Goal: Information Seeking & Learning: Learn about a topic

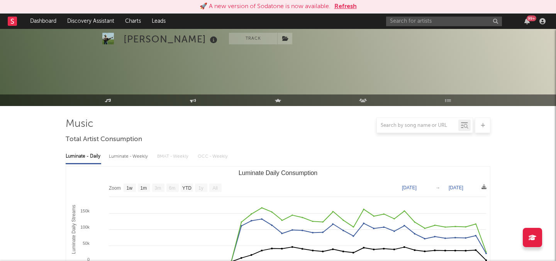
select select "1w"
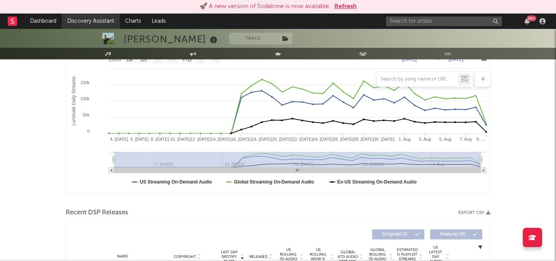
click at [99, 17] on link "Discovery Assistant" at bounding box center [91, 21] width 58 height 15
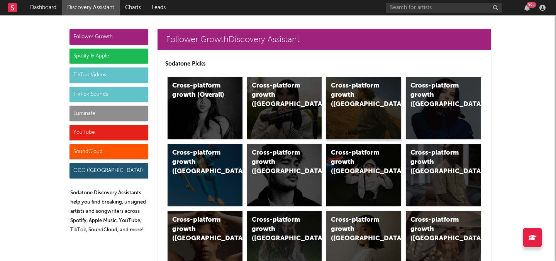
click at [336, 99] on div "Cross-platform growth (US)" at bounding box center [357, 95] width 52 height 28
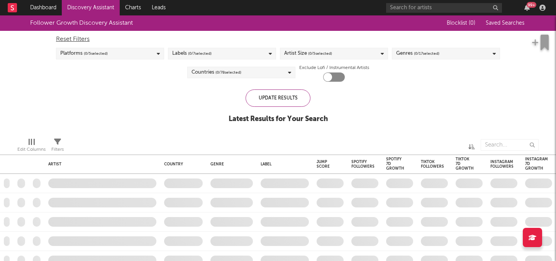
checkbox input "true"
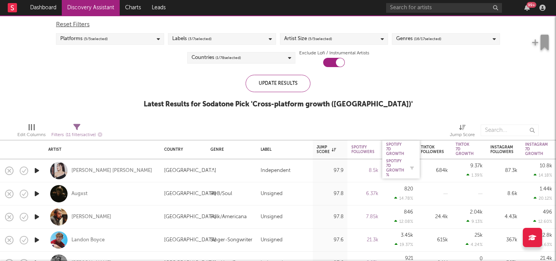
click at [402, 169] on div "Spotify 7D Growth %" at bounding box center [395, 168] width 18 height 19
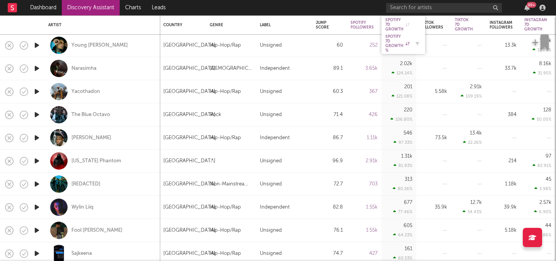
click at [400, 41] on div "Spotify 7D Growth %" at bounding box center [397, 43] width 24 height 19
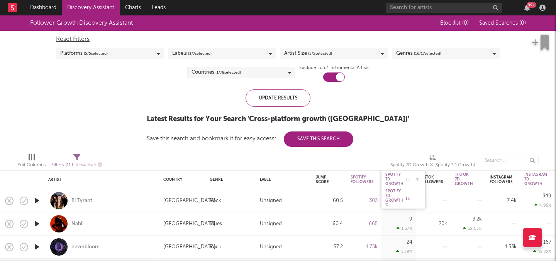
click at [397, 176] on div "Spotify 7D Growth" at bounding box center [397, 179] width 24 height 14
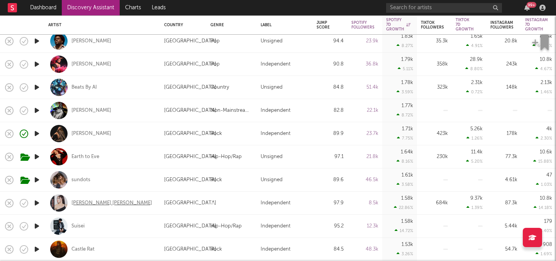
click at [96, 202] on div "Elise Kristine" at bounding box center [111, 203] width 81 height 7
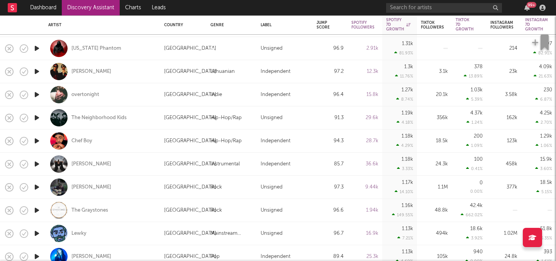
click at [108, 208] on div "The Graystones" at bounding box center [102, 210] width 108 height 23
select select "1w"
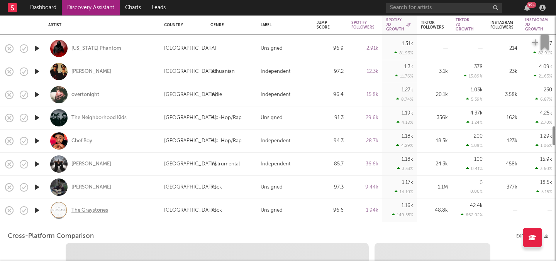
click at [102, 208] on div "The Graystones" at bounding box center [89, 210] width 37 height 7
select select "1w"
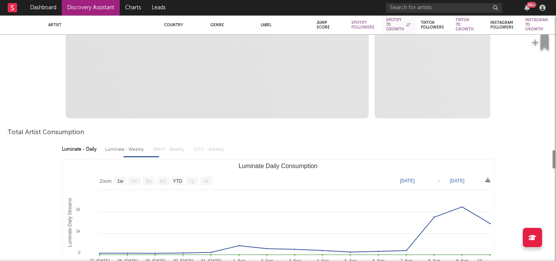
select select "1m"
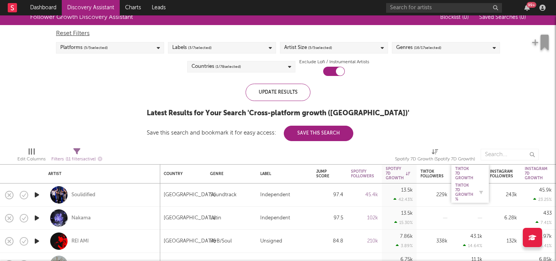
click at [465, 196] on div "Tiktok 7D Growth %" at bounding box center [464, 192] width 18 height 19
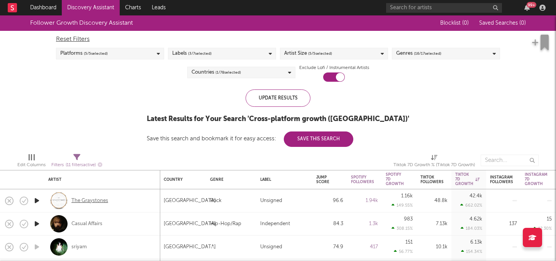
click at [99, 200] on div "The Graystones" at bounding box center [89, 201] width 37 height 7
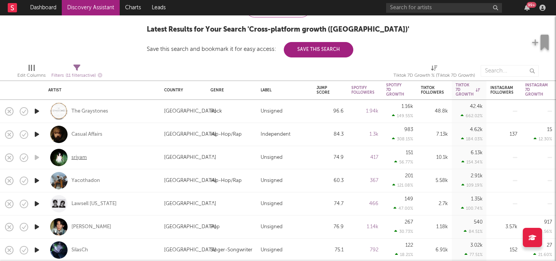
click at [76, 155] on div "sriyam" at bounding box center [78, 157] width 15 height 7
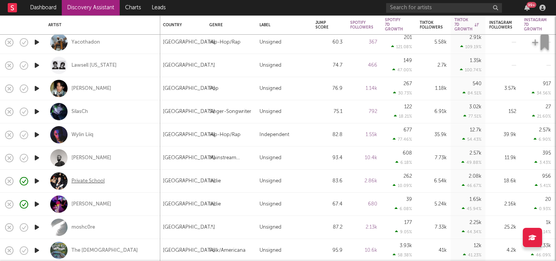
click at [98, 183] on div "Private School" at bounding box center [87, 181] width 33 height 7
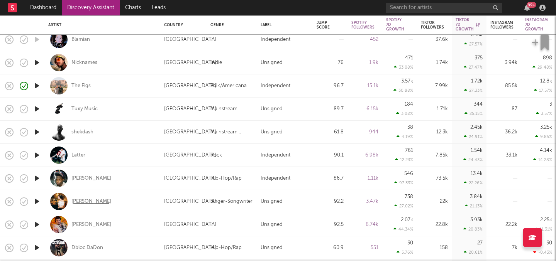
click at [91, 204] on div "Jackie Evans" at bounding box center [91, 201] width 40 height 7
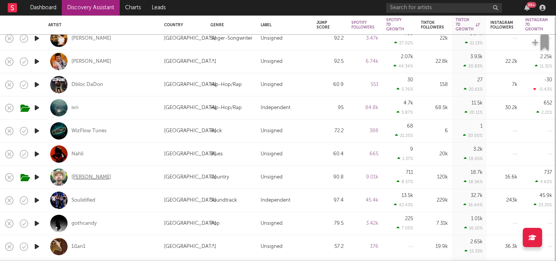
click at [88, 177] on div "Adam Mac" at bounding box center [91, 177] width 40 height 7
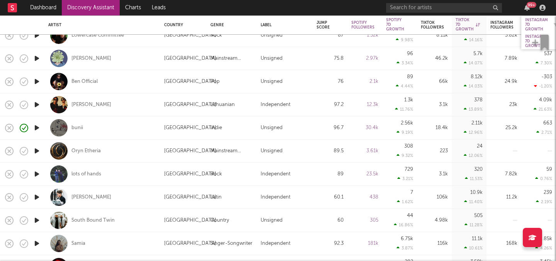
click at [530, 24] on div "Instagram 7D Growth" at bounding box center [536, 25] width 23 height 14
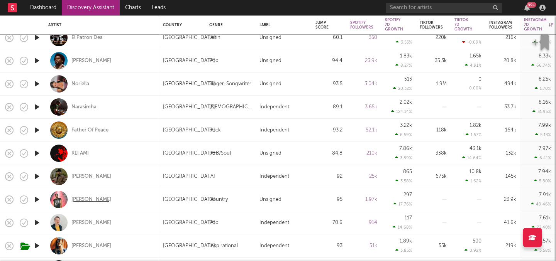
click at [75, 198] on div "Levi Todd" at bounding box center [91, 199] width 40 height 7
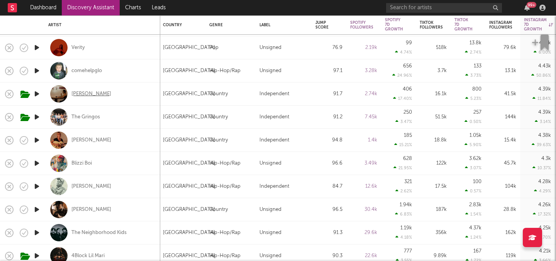
click at [100, 93] on div "Emily Hollingshed" at bounding box center [91, 94] width 40 height 7
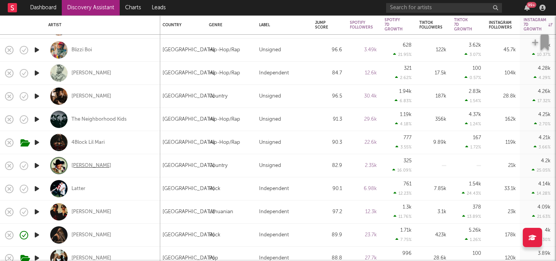
click at [101, 166] on div "Bradley Banning" at bounding box center [91, 165] width 40 height 7
click at [113, 3] on link "Discovery Assistant" at bounding box center [91, 7] width 58 height 15
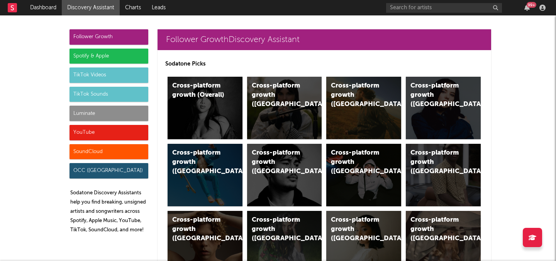
click at [111, 113] on div "Luminate" at bounding box center [108, 113] width 79 height 15
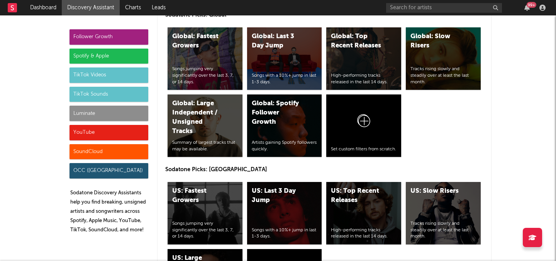
scroll to position [3757, 0]
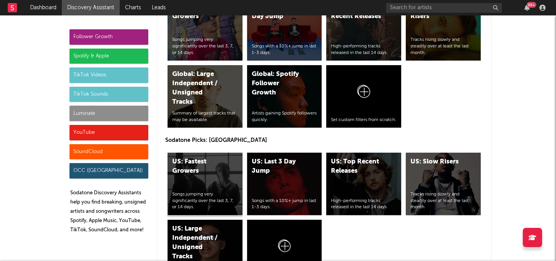
click at [221, 192] on div "Songs jumping very significantly over the last 3, 7, or 14 days." at bounding box center [205, 200] width 66 height 19
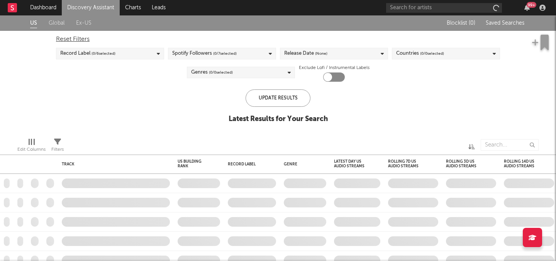
checkbox input "true"
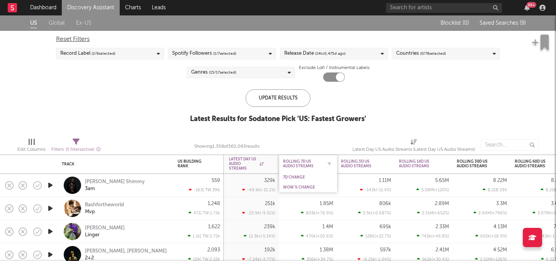
click at [299, 168] on div "Rolling 7D US Audio Streams" at bounding box center [302, 163] width 39 height 9
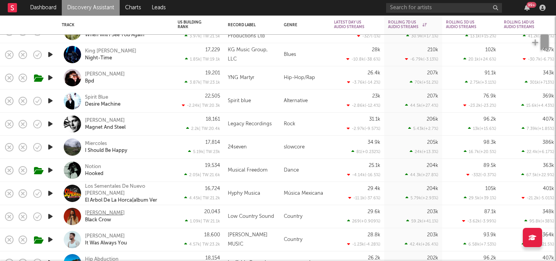
click at [110, 213] on div "[PERSON_NAME]" at bounding box center [105, 213] width 40 height 7
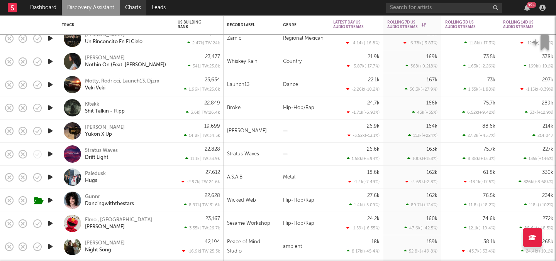
click at [130, 3] on link "Charts" at bounding box center [133, 7] width 27 height 15
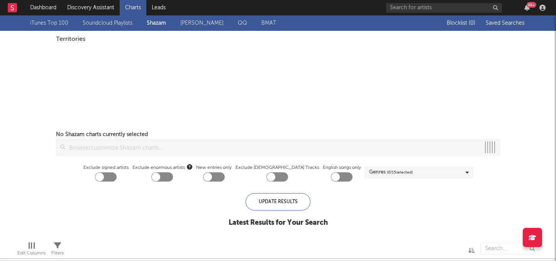
checkbox input "true"
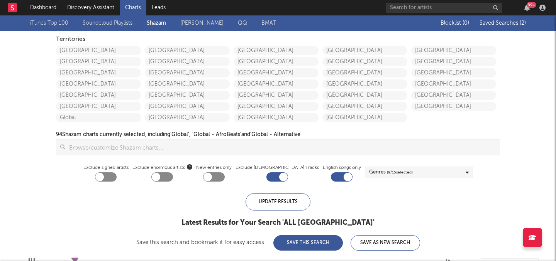
click at [499, 28] on div "Blocklist ( 0 ) Saved Searches ( 2 )" at bounding box center [477, 22] width 96 height 15
click at [498, 25] on span "Saved Searches ( 2 )" at bounding box center [502, 22] width 46 height 5
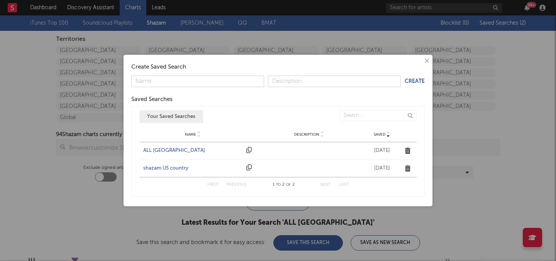
click at [190, 152] on div "ALL UNITED STATES" at bounding box center [192, 151] width 99 height 8
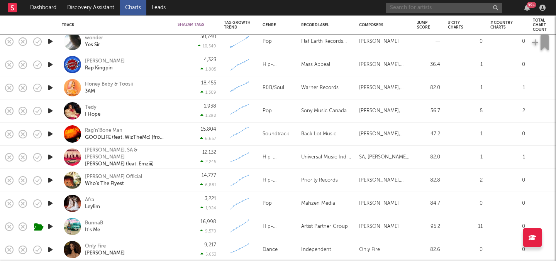
click at [408, 7] on input "text" at bounding box center [444, 8] width 116 height 10
type input "brad bro"
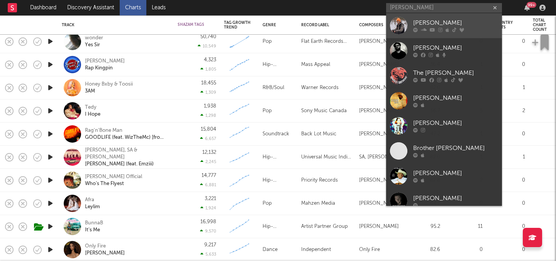
click at [433, 24] on div "Brad Brownfield" at bounding box center [455, 23] width 85 height 9
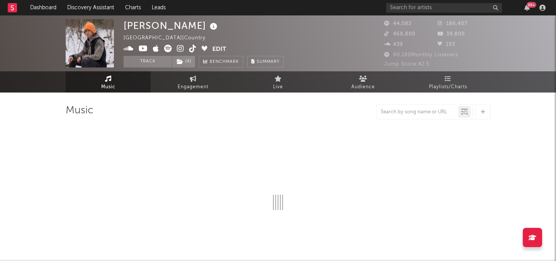
select select "6m"
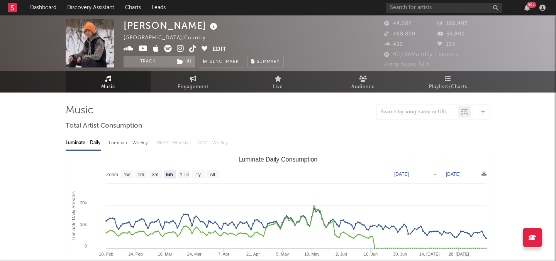
click at [193, 50] on icon at bounding box center [192, 49] width 7 height 8
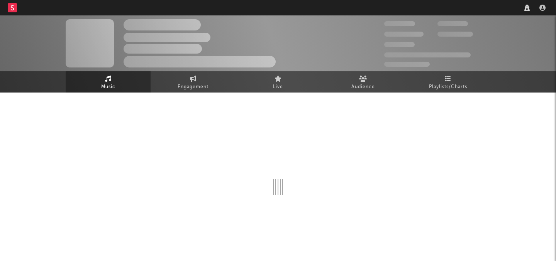
select select "1w"
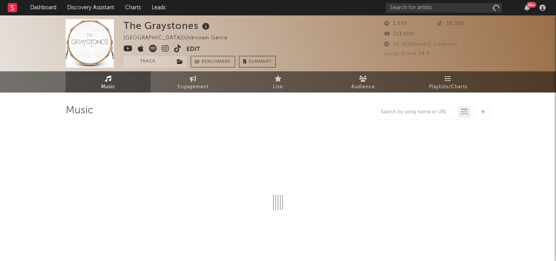
select select "1w"
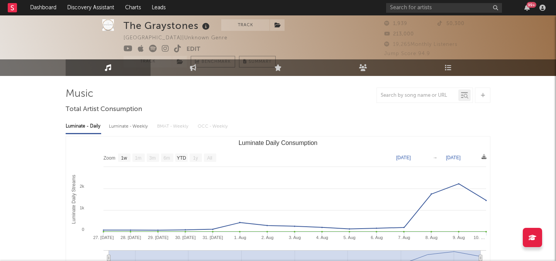
scroll to position [20, 0]
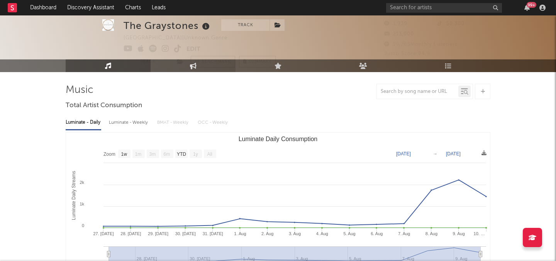
click at [202, 68] on link "Engagement" at bounding box center [192, 65] width 85 height 13
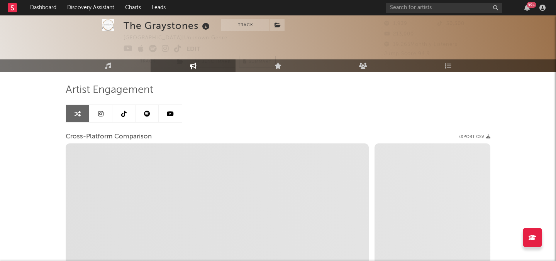
select select "1w"
select select "1m"
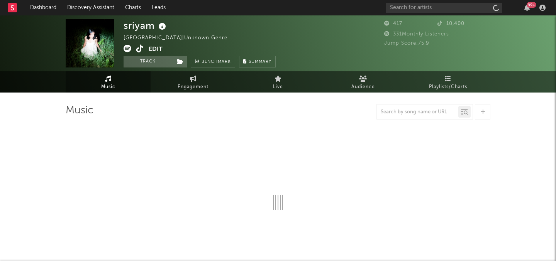
select select "1w"
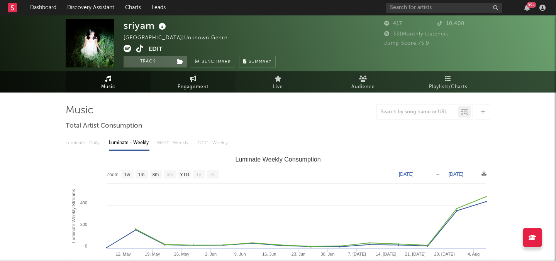
click at [207, 87] on span "Engagement" at bounding box center [192, 87] width 31 height 9
select select "1w"
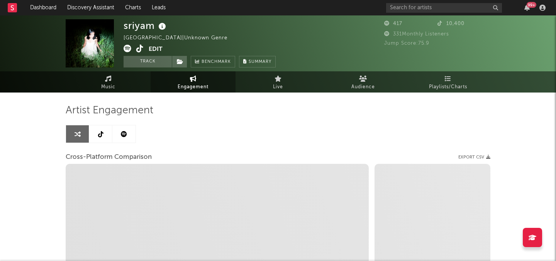
select select "1m"
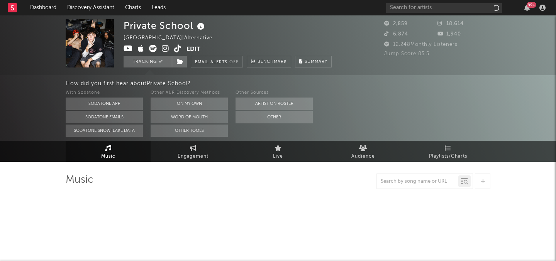
select select "1w"
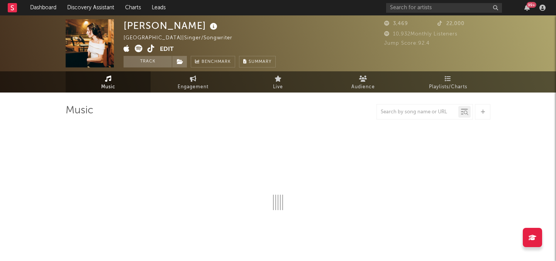
select select "1w"
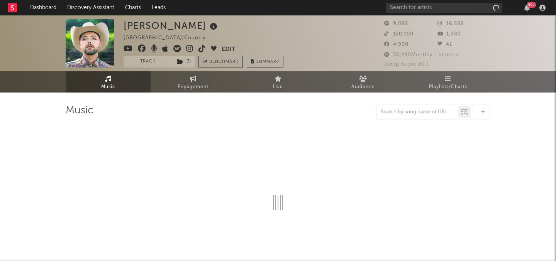
select select "6m"
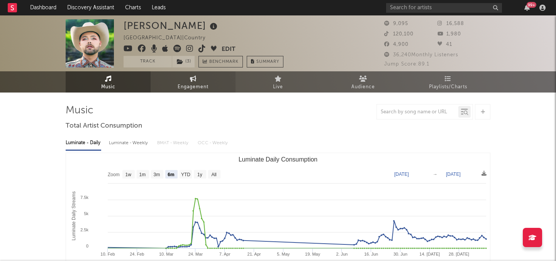
click at [185, 87] on span "Engagement" at bounding box center [192, 87] width 31 height 9
select select "1w"
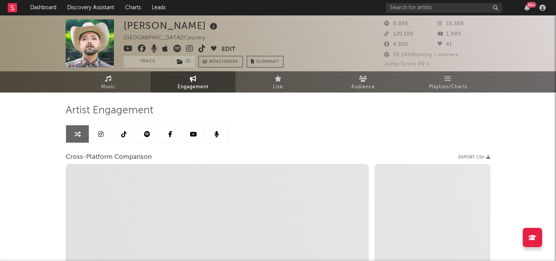
select select "1m"
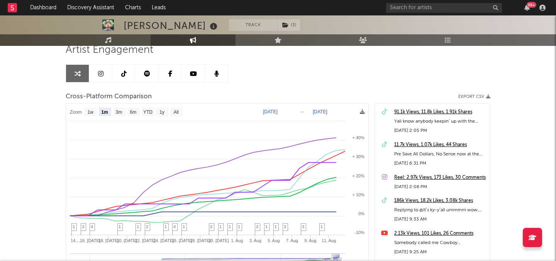
scroll to position [83, 0]
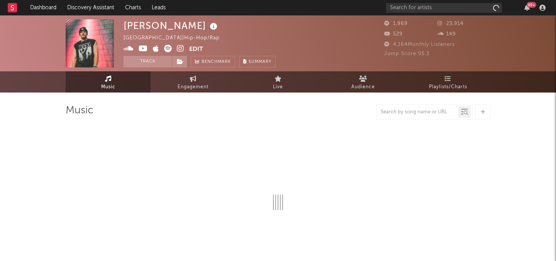
select select "1w"
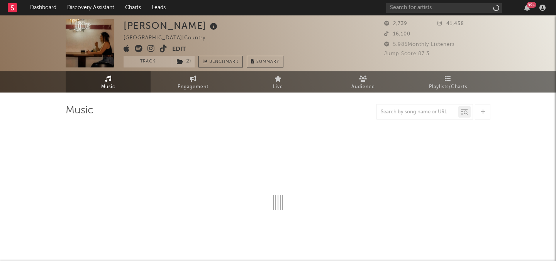
select select "1w"
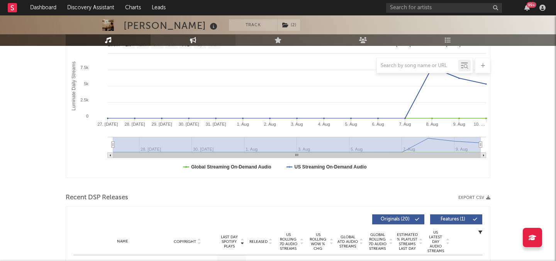
scroll to position [127, 0]
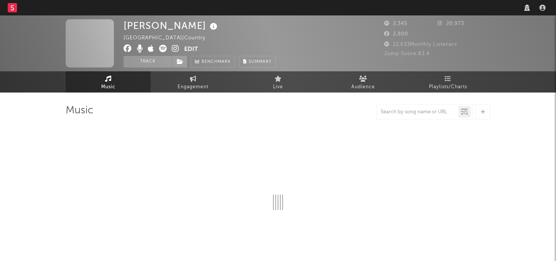
select select "1w"
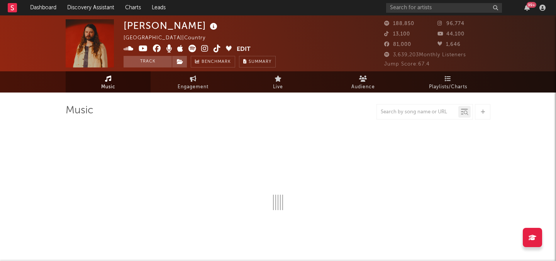
select select "6m"
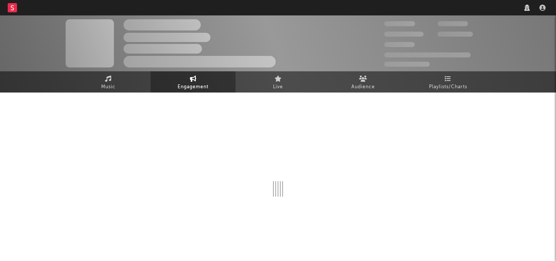
select select "1w"
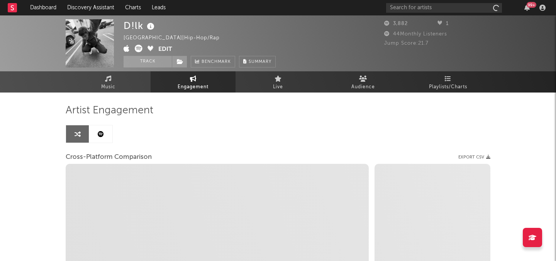
select select "1m"
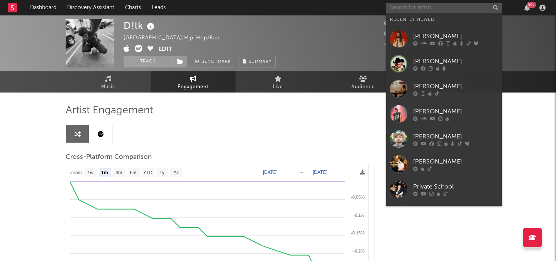
click at [420, 12] on input "text" at bounding box center [444, 8] width 116 height 10
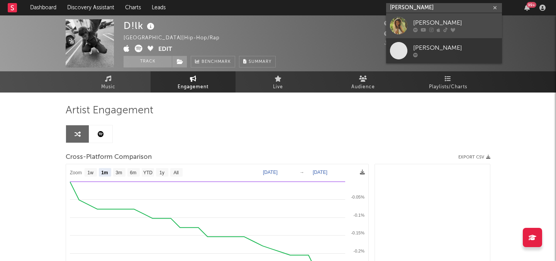
type input "[PERSON_NAME]"
click at [437, 17] on link "[PERSON_NAME]" at bounding box center [444, 25] width 116 height 25
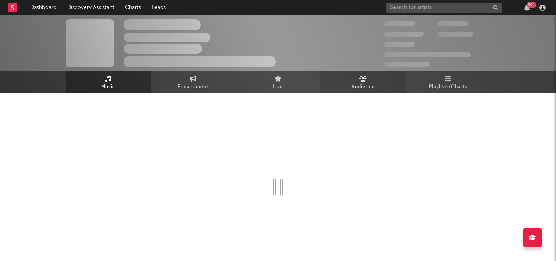
select select "6m"
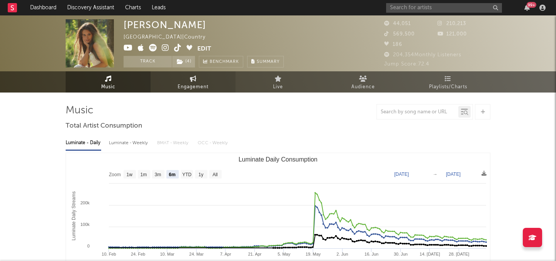
click at [193, 90] on span "Engagement" at bounding box center [192, 87] width 31 height 9
select select "1w"
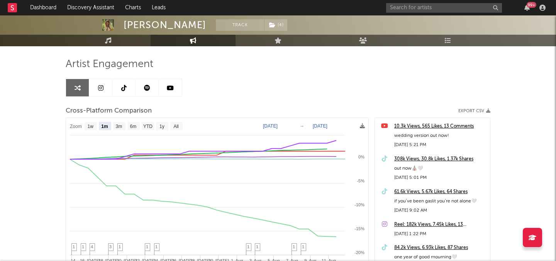
scroll to position [64, 0]
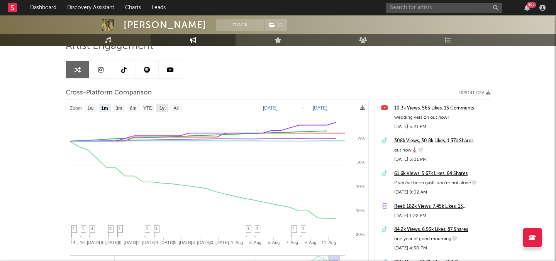
click at [159, 105] on rect at bounding box center [162, 108] width 12 height 8
select select "1y"
type input "2024-08-12"
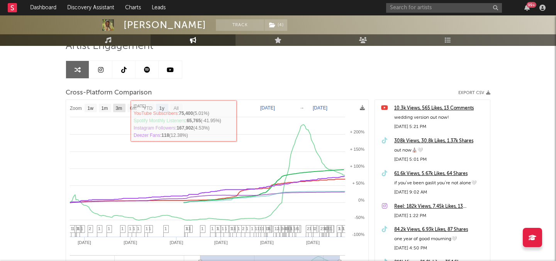
click at [120, 106] on text "3m" at bounding box center [119, 108] width 7 height 5
select select "3m"
type input "2025-05-12"
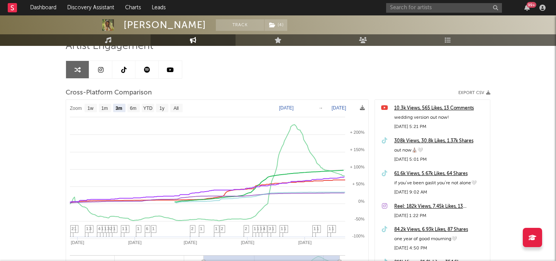
select select "3m"
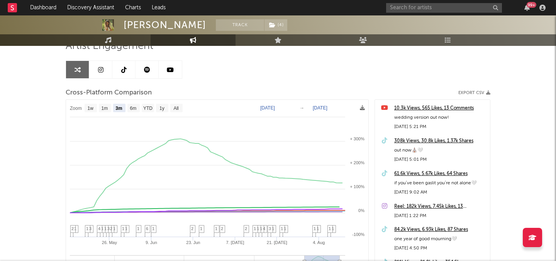
click at [128, 71] on link at bounding box center [123, 69] width 23 height 17
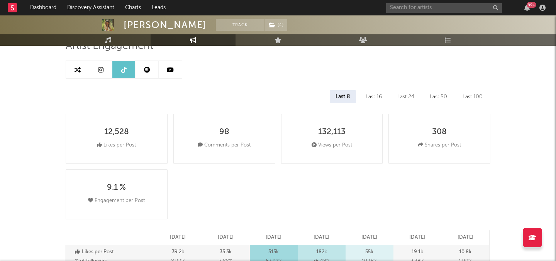
select select "6m"
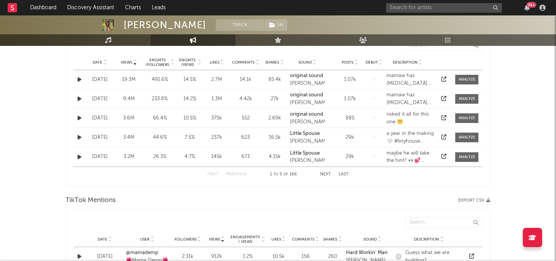
scroll to position [422, 0]
click at [100, 61] on span "Date" at bounding box center [98, 63] width 10 height 5
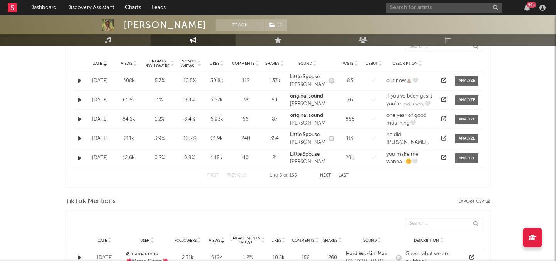
click at [100, 61] on span "Date" at bounding box center [98, 63] width 10 height 5
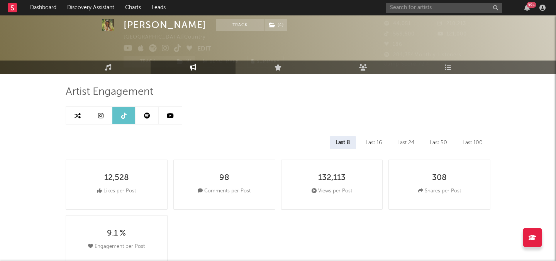
scroll to position [0, 0]
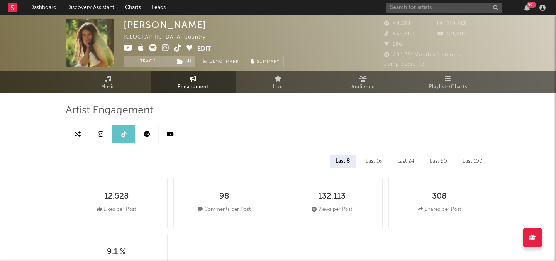
click at [106, 125] on link at bounding box center [100, 133] width 23 height 17
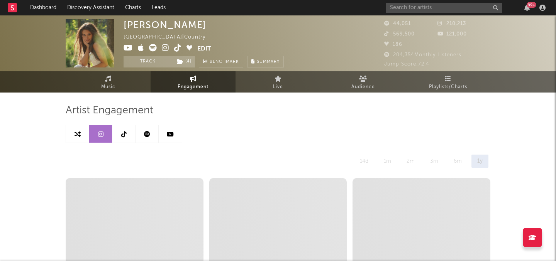
click at [154, 140] on link at bounding box center [146, 133] width 23 height 17
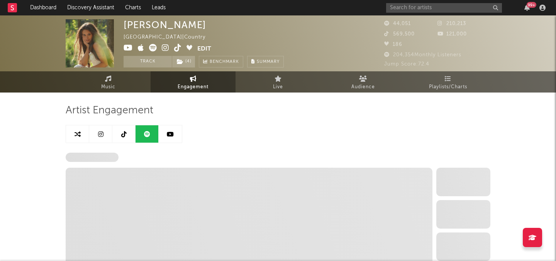
select select "6m"
select select "1w"
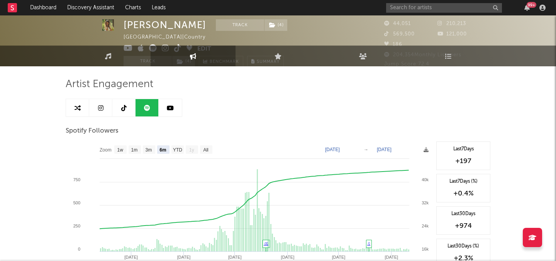
scroll to position [1, 0]
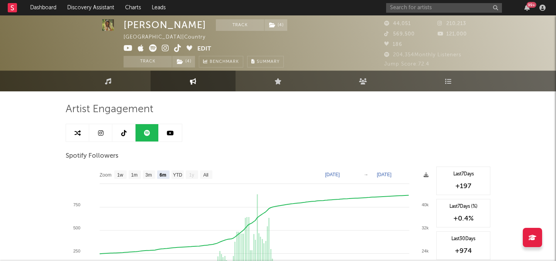
click at [131, 131] on link at bounding box center [123, 132] width 23 height 17
select select "6m"
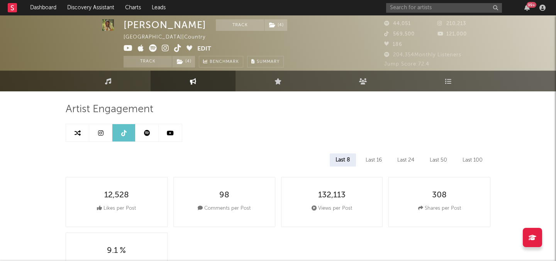
click at [101, 130] on icon at bounding box center [100, 133] width 5 height 6
select select "6m"
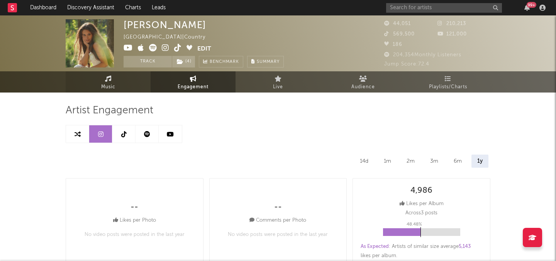
click at [119, 86] on link "Music" at bounding box center [108, 81] width 85 height 21
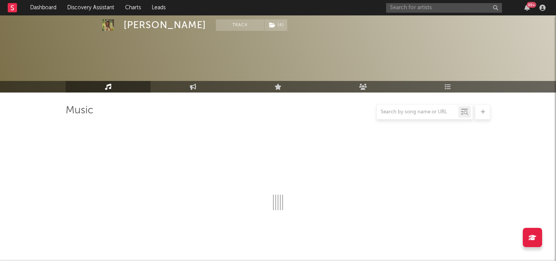
select select "6m"
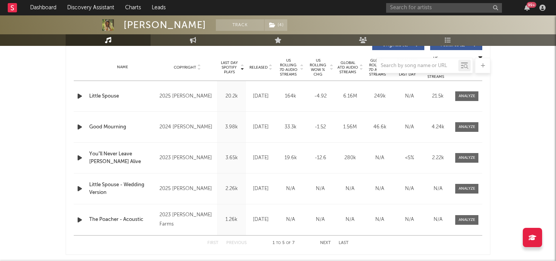
scroll to position [307, 0]
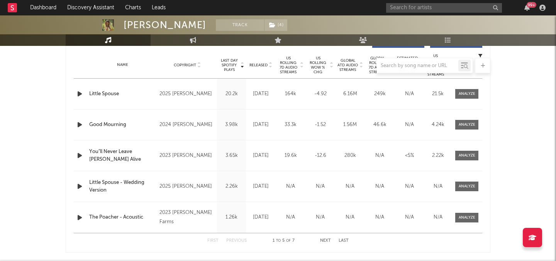
click at [286, 61] on div at bounding box center [278, 65] width 424 height 15
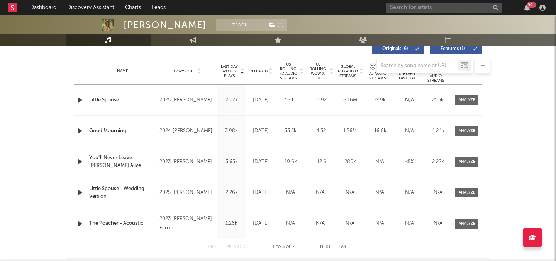
click at [297, 70] on div at bounding box center [278, 65] width 424 height 15
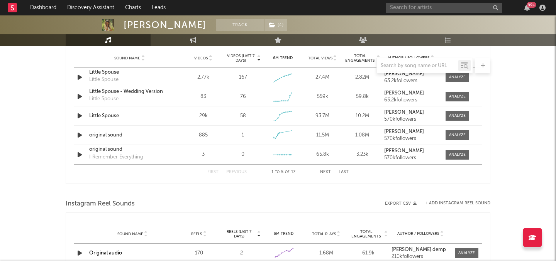
scroll to position [559, 0]
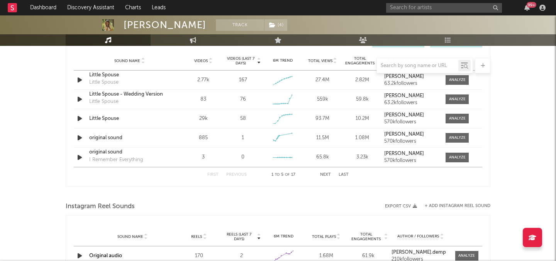
click at [206, 57] on div "Sound Name Videos Videos (last 7 days) Weekly Growth % 6M Trend Total Views Tot…" at bounding box center [278, 60] width 408 height 19
click at [203, 61] on div at bounding box center [278, 65] width 424 height 15
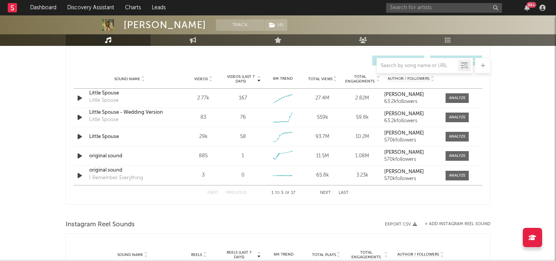
click at [204, 78] on span "Videos" at bounding box center [201, 79] width 14 height 5
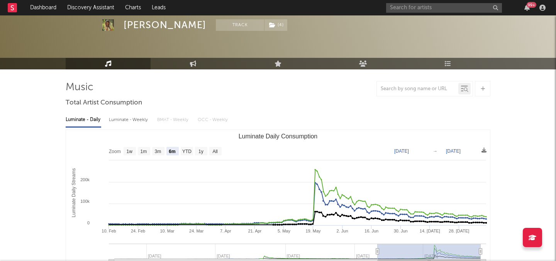
scroll to position [24, 0]
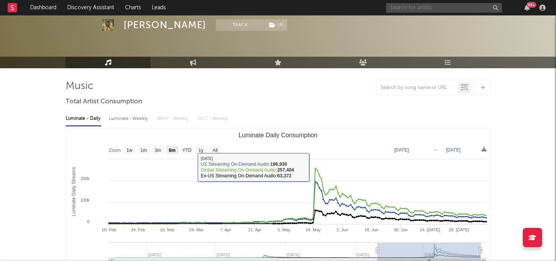
click at [403, 10] on input "text" at bounding box center [444, 8] width 116 height 10
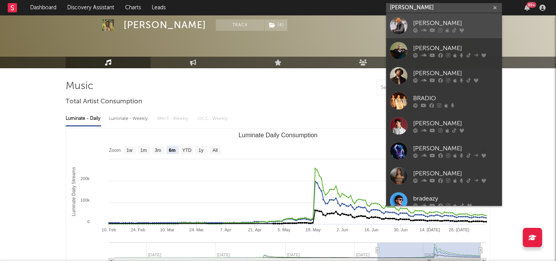
type input "brad br"
click at [454, 26] on div "Brad Brownfield" at bounding box center [455, 23] width 85 height 9
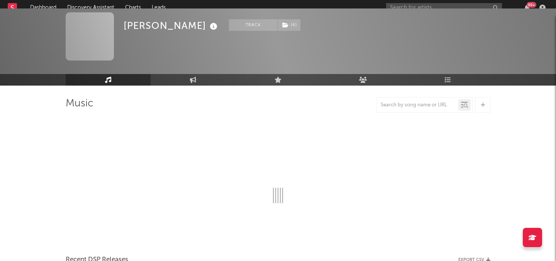
scroll to position [24, 0]
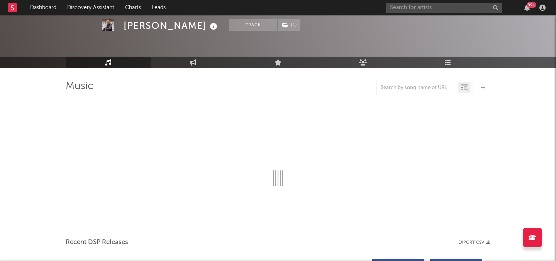
select select "6m"
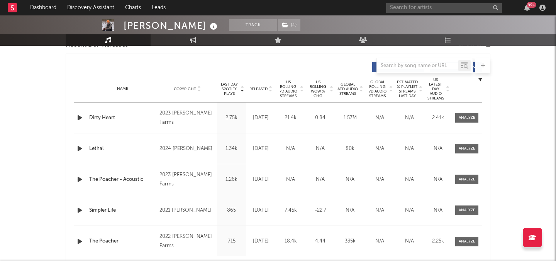
scroll to position [287, 0]
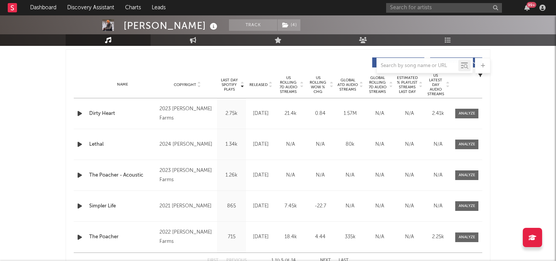
click at [296, 85] on span "US Rolling 7D Audio Streams" at bounding box center [287, 85] width 21 height 19
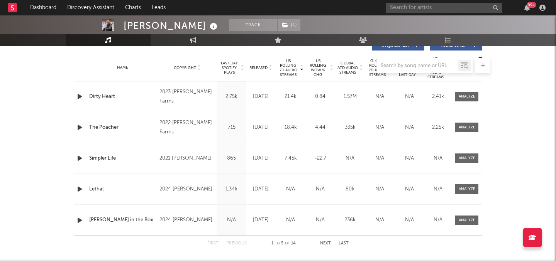
scroll to position [306, 0]
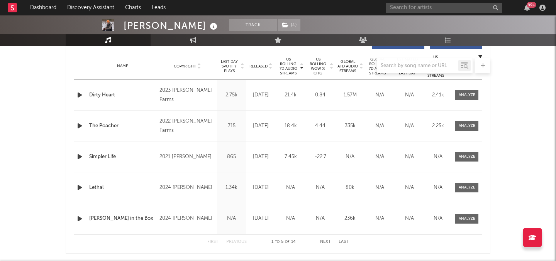
click at [345, 72] on div at bounding box center [278, 65] width 424 height 15
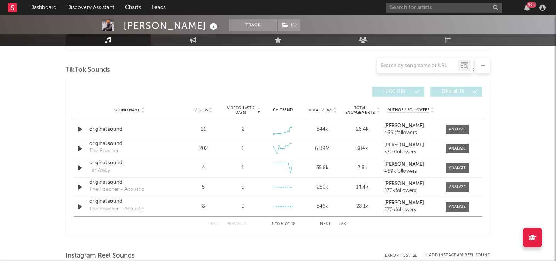
scroll to position [540, 0]
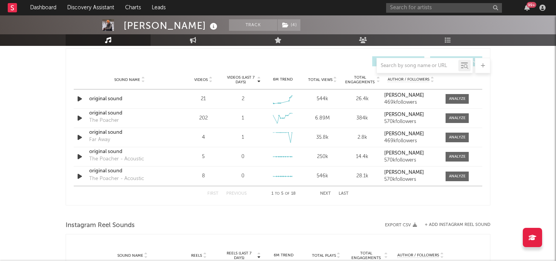
click at [194, 77] on div "Videos" at bounding box center [203, 80] width 36 height 6
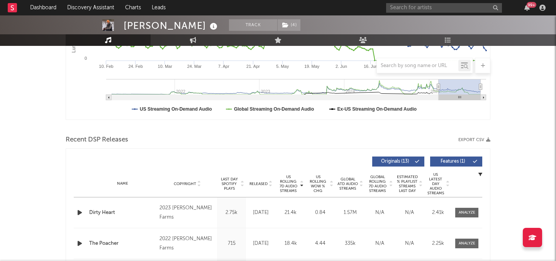
scroll to position [0, 0]
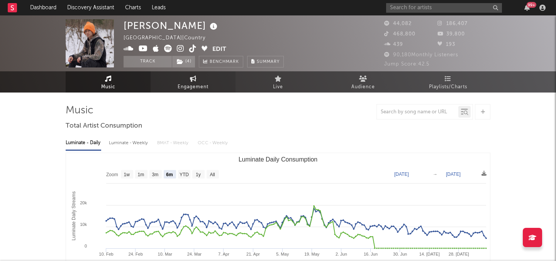
click at [194, 80] on icon at bounding box center [193, 79] width 7 height 6
select select "1w"
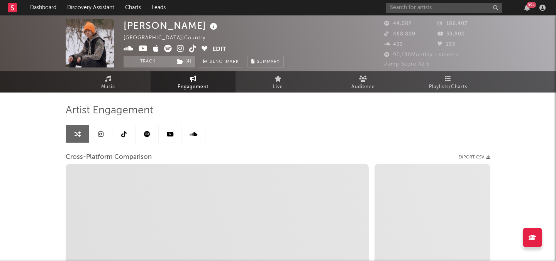
click at [125, 133] on icon at bounding box center [123, 134] width 5 height 6
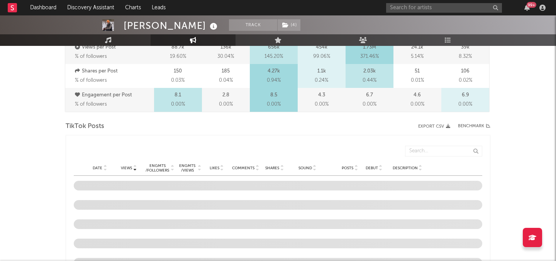
select select "6m"
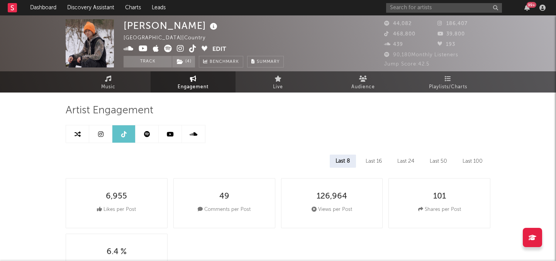
click at [143, 135] on link at bounding box center [146, 133] width 23 height 17
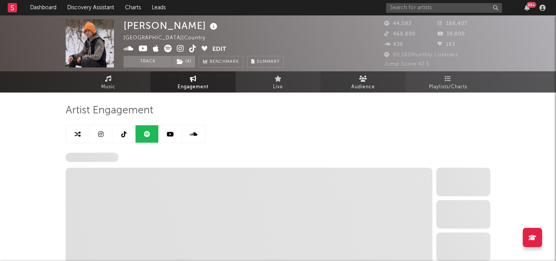
select select "6m"
select select "1w"
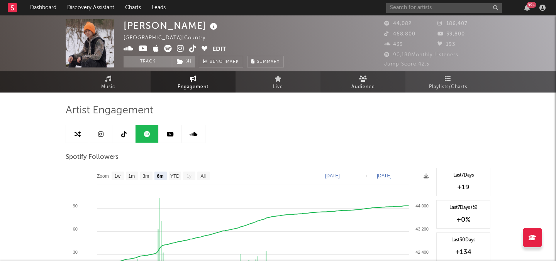
click at [351, 83] on span "Audience" at bounding box center [363, 87] width 24 height 9
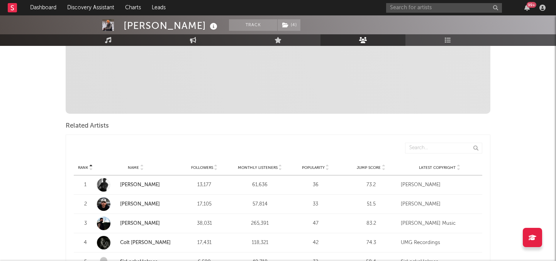
scroll to position [100, 0]
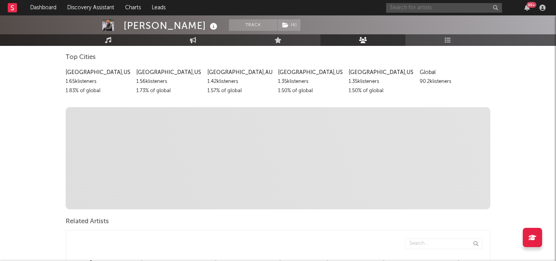
click at [432, 9] on input "text" at bounding box center [444, 8] width 116 height 10
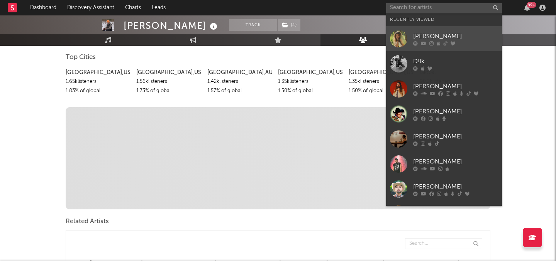
click at [431, 46] on link "Taylor Demp" at bounding box center [444, 38] width 116 height 25
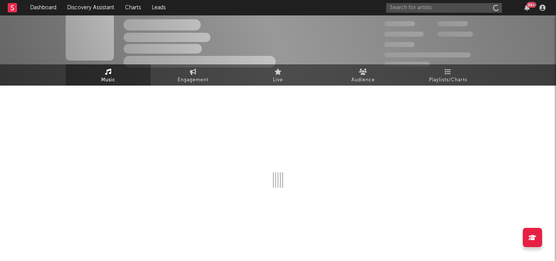
scroll to position [7, 0]
select select "6m"
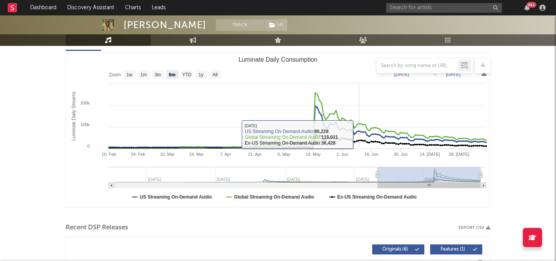
scroll to position [0, 0]
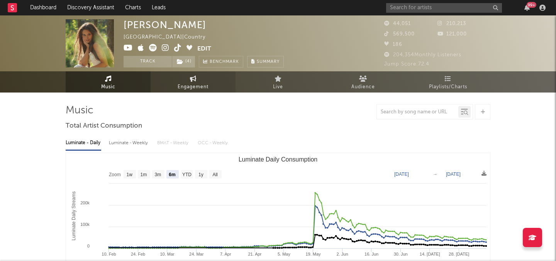
click at [209, 89] on link "Engagement" at bounding box center [192, 81] width 85 height 21
select select "1w"
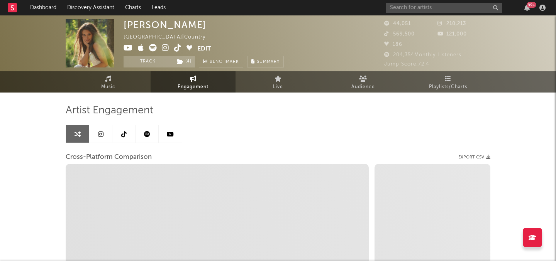
select select "1m"
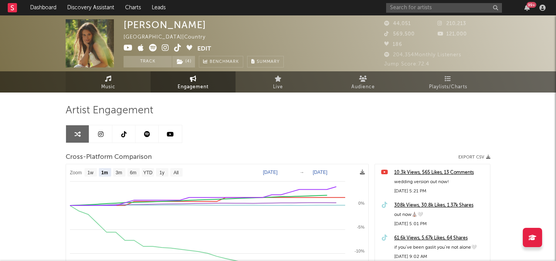
click at [134, 75] on link "Music" at bounding box center [108, 81] width 85 height 21
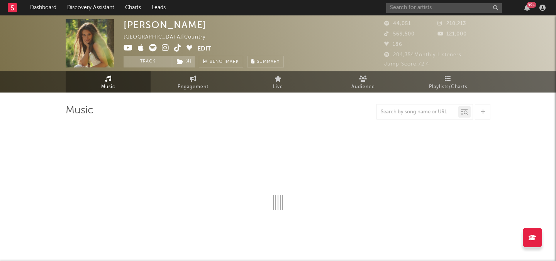
select select "6m"
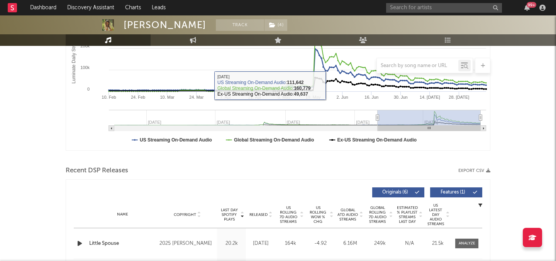
scroll to position [198, 0]
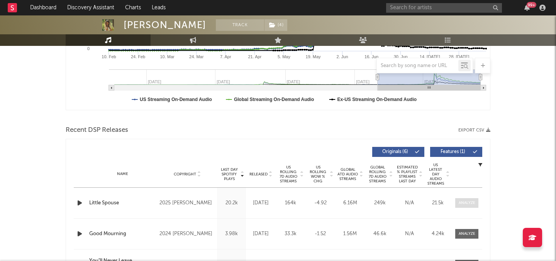
click at [463, 204] on div at bounding box center [466, 203] width 17 height 6
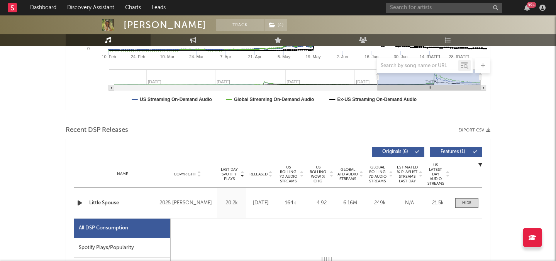
select select "1w"
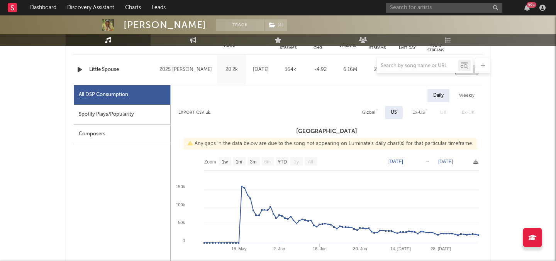
click at [473, 94] on div "Weekly" at bounding box center [466, 95] width 27 height 13
select select "1w"
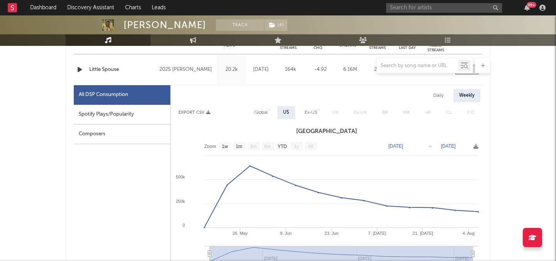
click at [268, 112] on div "Global" at bounding box center [260, 112] width 25 height 13
select select "1w"
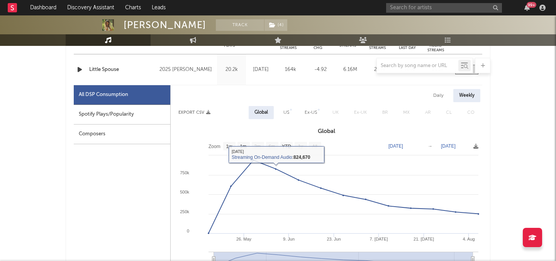
click at [438, 93] on div "Daily" at bounding box center [438, 95] width 22 height 13
select select "1w"
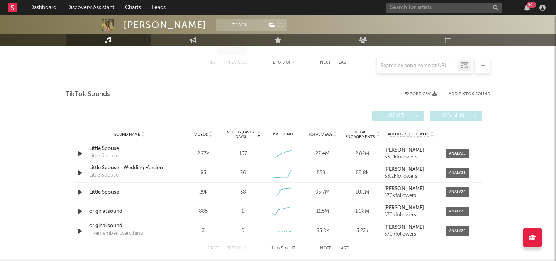
scroll to position [855, 0]
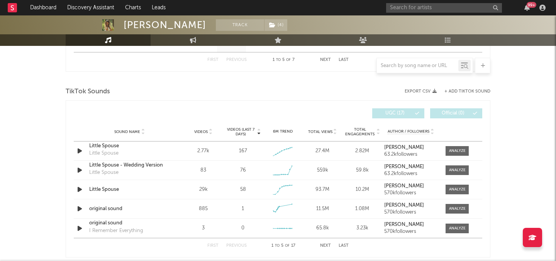
click at [201, 130] on span "Videos" at bounding box center [201, 132] width 14 height 5
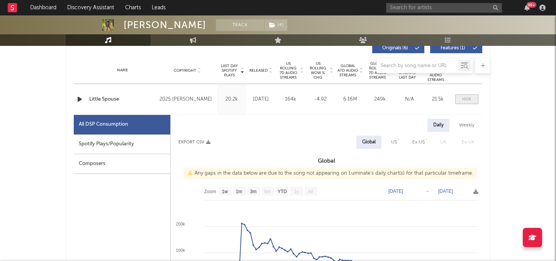
scroll to position [297, 0]
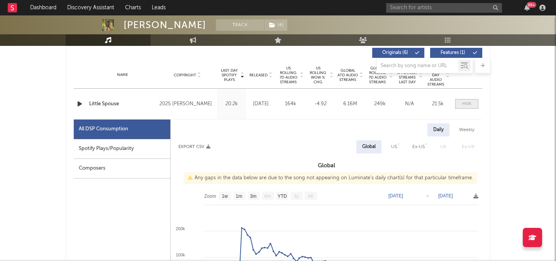
click at [470, 103] on div at bounding box center [466, 104] width 9 height 6
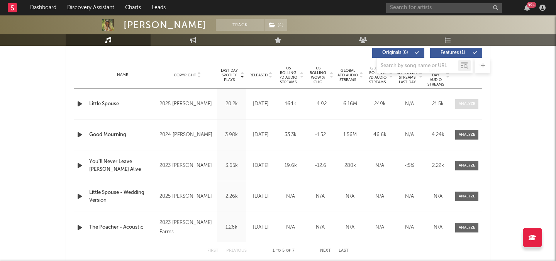
click at [470, 103] on div at bounding box center [466, 104] width 17 height 6
select select "1w"
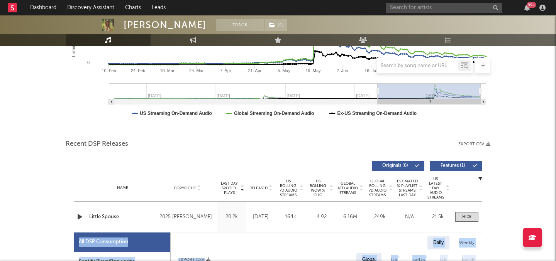
click at [479, 122] on rect "Luminate Daily Consumption" at bounding box center [278, 47] width 424 height 154
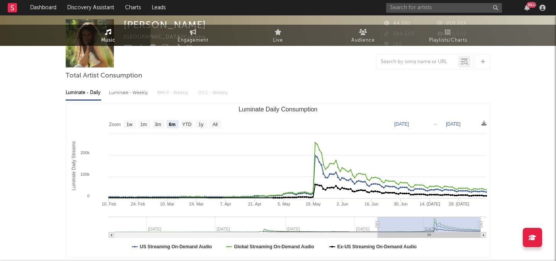
scroll to position [0, 0]
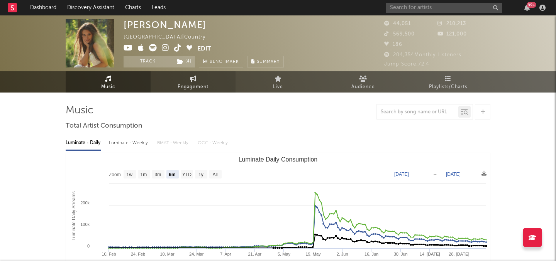
click at [233, 84] on link "Engagement" at bounding box center [192, 81] width 85 height 21
select select "1w"
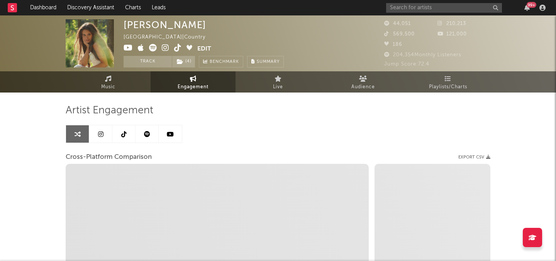
click at [144, 137] on icon at bounding box center [147, 134] width 6 height 6
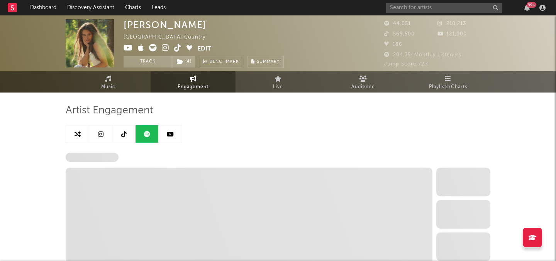
select select "6m"
select select "1w"
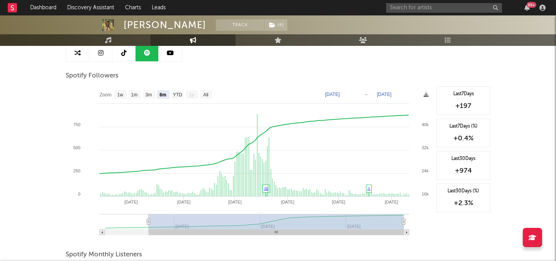
scroll to position [86, 0]
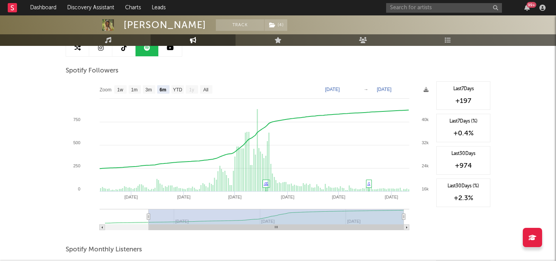
type input "[DATE]"
type input "2025-02-06"
type input "2025-08-06"
type input "2025-01-18"
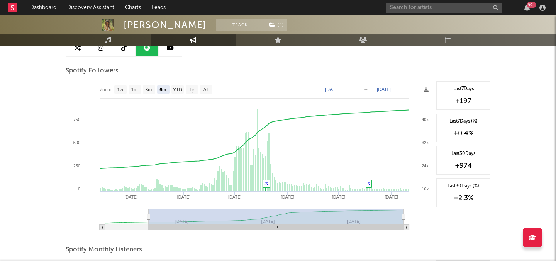
type input "2025-07-18"
type input "2025-01-11"
type input "2025-07-11"
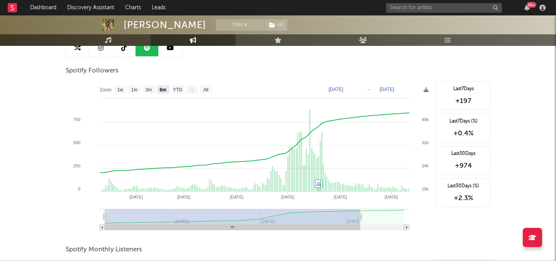
drag, startPoint x: 238, startPoint y: 228, endPoint x: 140, endPoint y: 227, distance: 98.4
click at [140, 227] on rect at bounding box center [232, 227] width 255 height 5
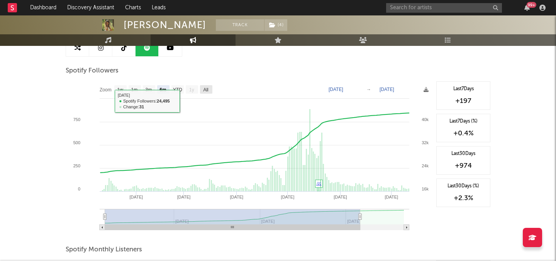
click at [209, 88] on rect at bounding box center [206, 89] width 12 height 8
select select "All"
type input "2025-08-11"
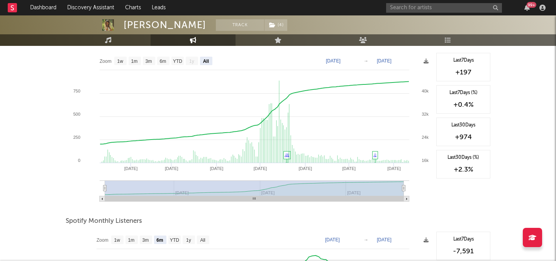
scroll to position [0, 0]
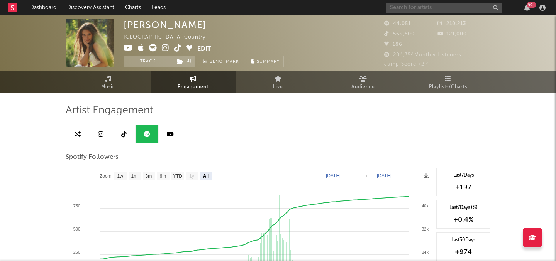
click at [419, 3] on input "text" at bounding box center [444, 8] width 116 height 10
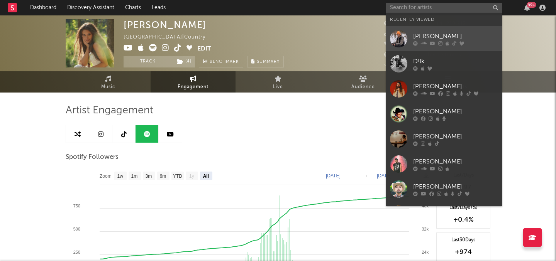
click at [425, 35] on div "Brad Brownfield" at bounding box center [455, 36] width 85 height 9
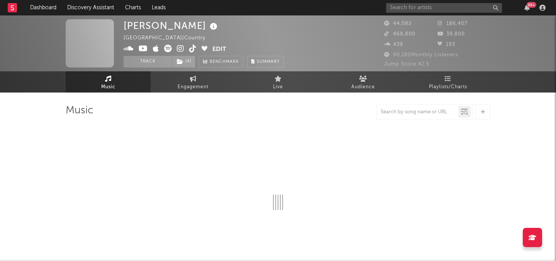
select select "6m"
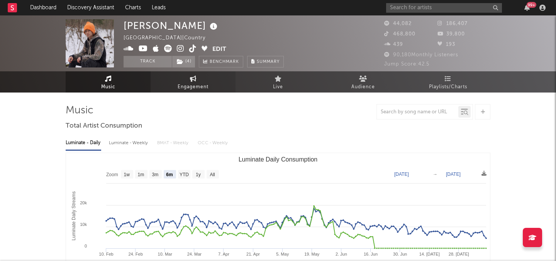
click at [220, 83] on link "Engagement" at bounding box center [192, 81] width 85 height 21
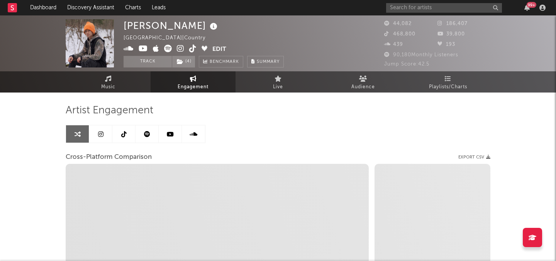
select select "1w"
select select "1m"
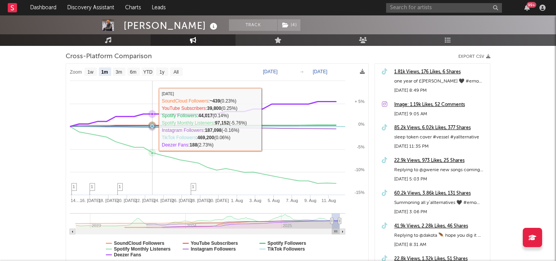
scroll to position [106, 0]
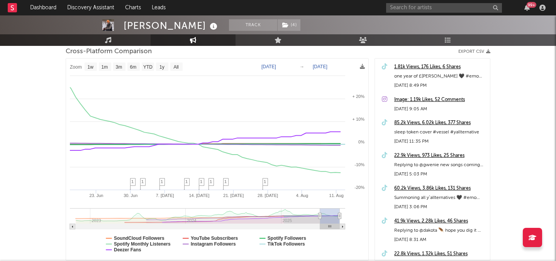
type input "2025-05-21"
select select "3m"
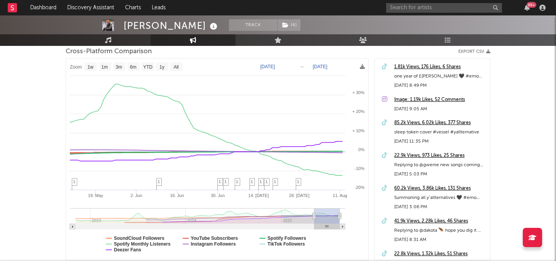
type input "2025-05-04"
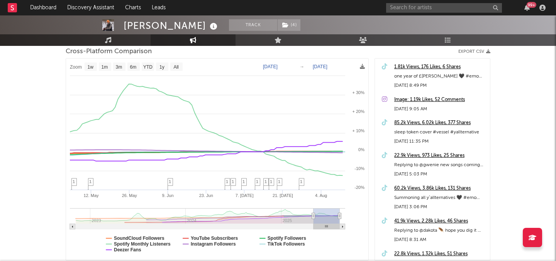
drag, startPoint x: 331, startPoint y: 215, endPoint x: 313, endPoint y: 215, distance: 17.8
click at [313, 215] on icon at bounding box center [313, 216] width 3 height 6
select select "1w"
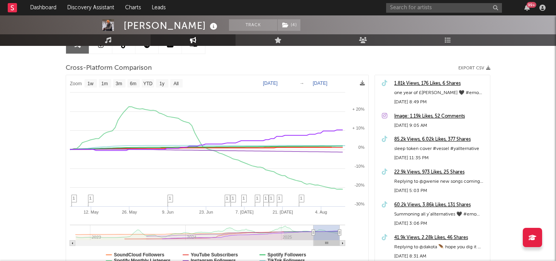
scroll to position [88, 0]
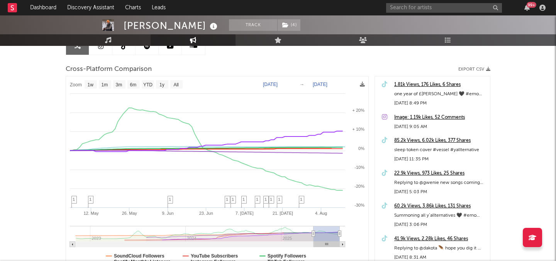
type input "2025-02-26"
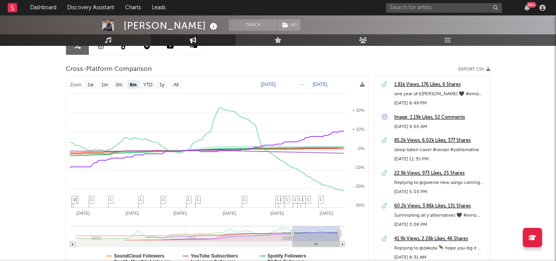
select select "6m"
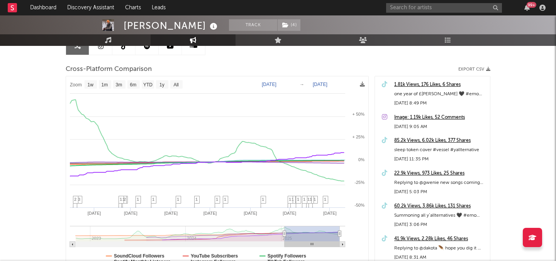
type input "2024-12-28"
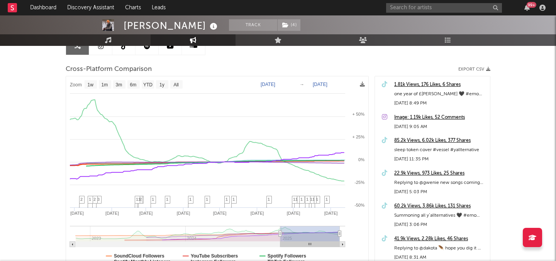
drag, startPoint x: 313, startPoint y: 235, endPoint x: 280, endPoint y: 233, distance: 32.8
click at [280, 233] on icon at bounding box center [280, 234] width 3 height 6
select select "1w"
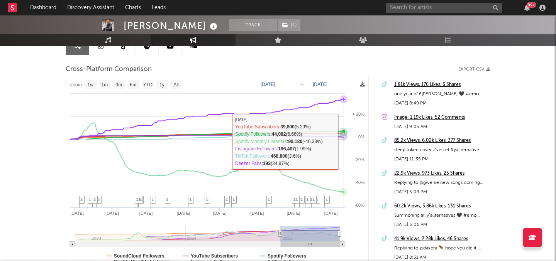
scroll to position [0, 0]
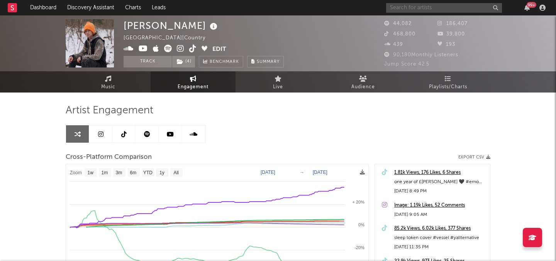
click at [401, 7] on input "text" at bounding box center [444, 8] width 116 height 10
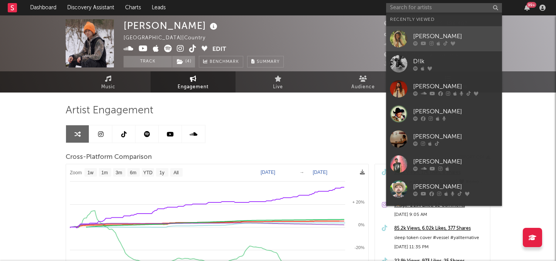
click at [410, 31] on link "Taylor Demp" at bounding box center [444, 38] width 116 height 25
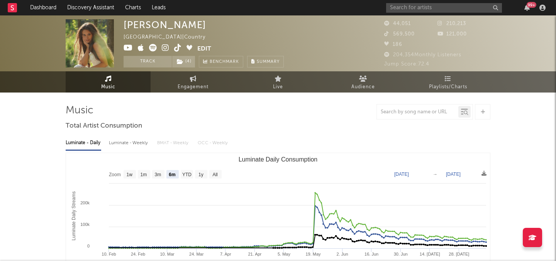
select select "6m"
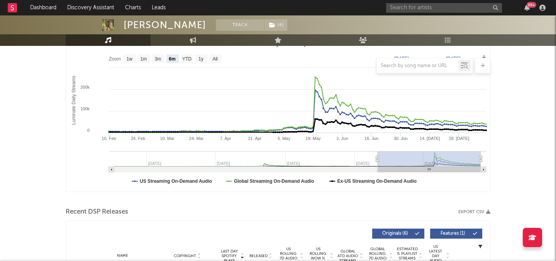
scroll to position [245, 0]
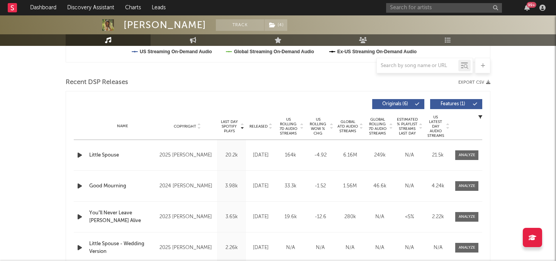
click at [302, 128] on icon at bounding box center [301, 128] width 4 height 3
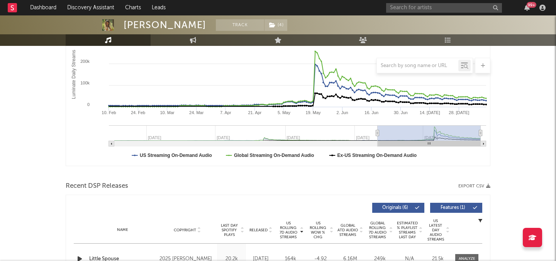
scroll to position [0, 0]
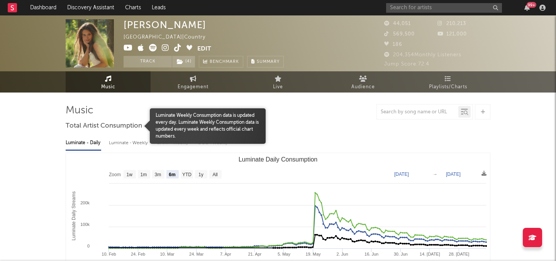
click at [130, 147] on div "Luminate - Weekly" at bounding box center [129, 143] width 41 height 13
select select "6m"
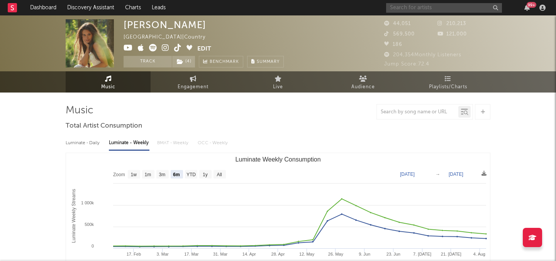
click at [455, 10] on input "text" at bounding box center [444, 8] width 116 height 10
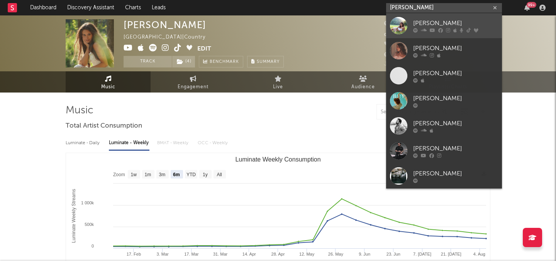
type input "gabriella ro"
click at [455, 25] on div "Gabriella Rose" at bounding box center [455, 23] width 85 height 9
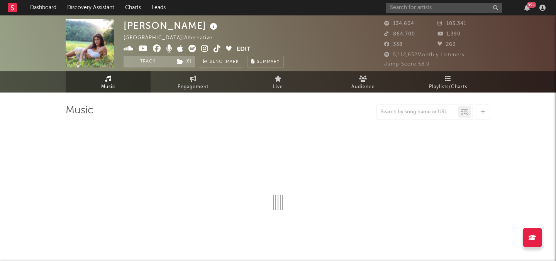
select select "6m"
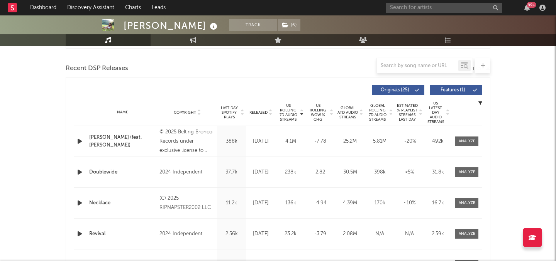
scroll to position [263, 0]
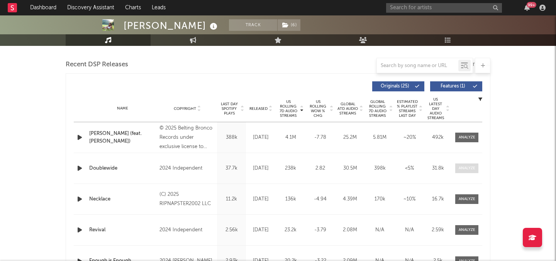
click at [461, 164] on span at bounding box center [466, 169] width 23 height 10
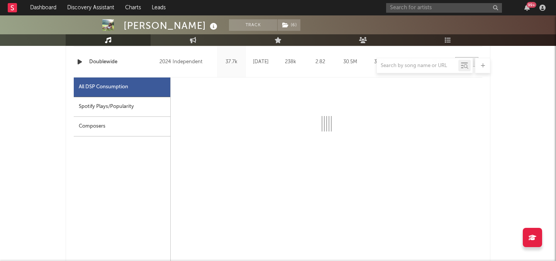
scroll to position [372, 0]
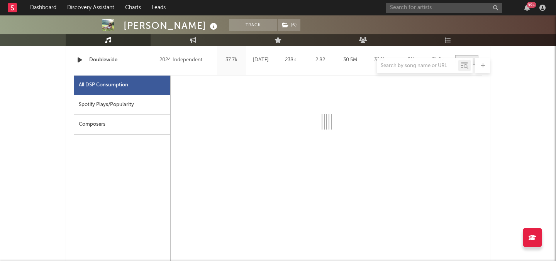
select select "6m"
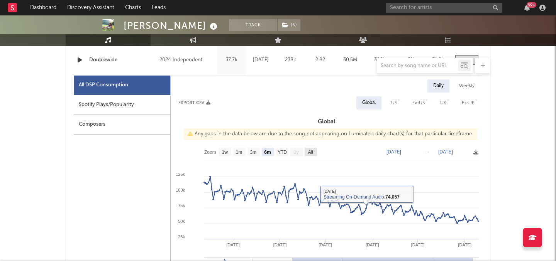
click at [314, 150] on rect at bounding box center [310, 152] width 12 height 8
select select "All"
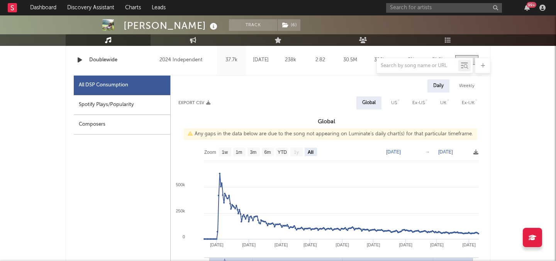
click at [473, 86] on div "Weekly" at bounding box center [466, 85] width 27 height 13
select select "All"
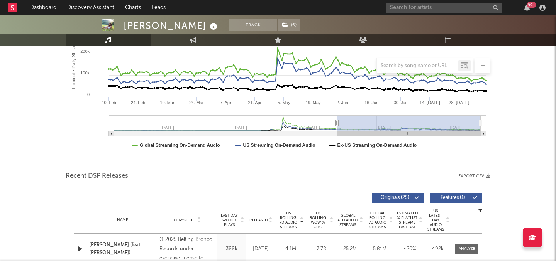
scroll to position [0, 0]
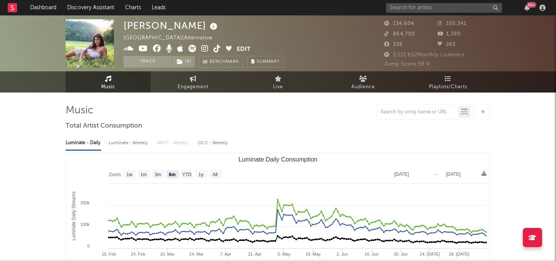
click at [416, 15] on div "99 +" at bounding box center [467, 7] width 162 height 15
click at [416, 7] on input "text" at bounding box center [444, 8] width 116 height 10
click at [437, 8] on input "the creekers" at bounding box center [444, 8] width 116 height 10
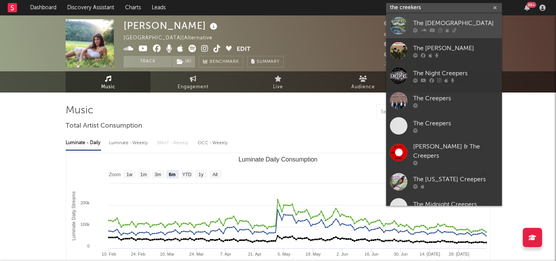
type input "the creekers"
click at [436, 35] on link "The Creekers" at bounding box center [444, 25] width 116 height 25
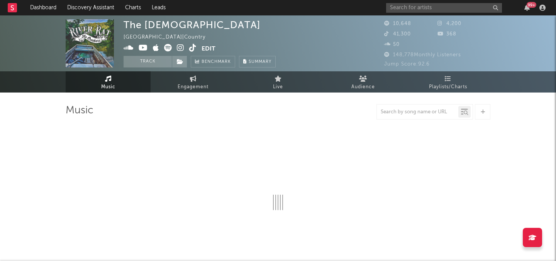
select select "6m"
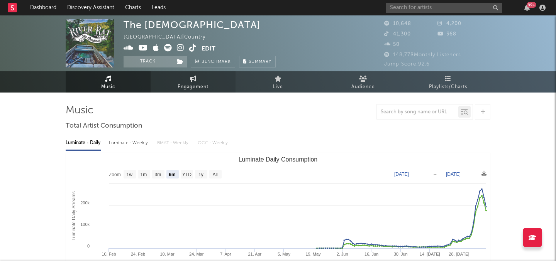
click at [195, 82] on link "Engagement" at bounding box center [192, 81] width 85 height 21
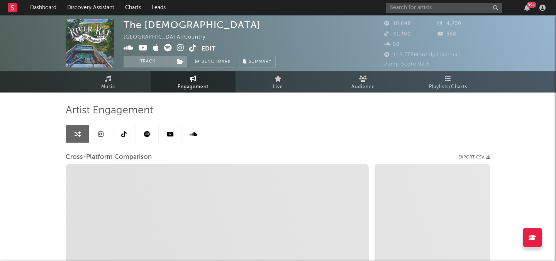
select select "1w"
click at [150, 126] on link at bounding box center [146, 133] width 23 height 17
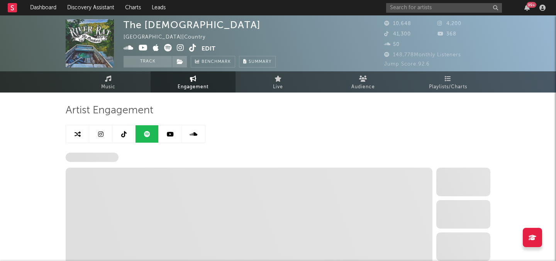
select select "6m"
select select "1w"
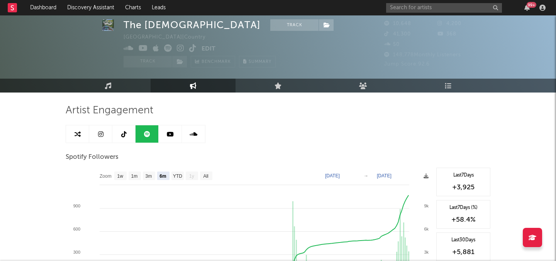
scroll to position [30, 0]
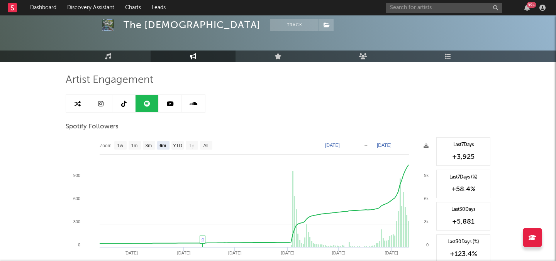
click at [122, 101] on icon at bounding box center [123, 104] width 5 height 6
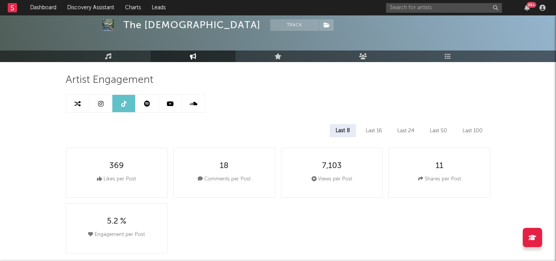
select select "1w"
click at [120, 54] on link "Music" at bounding box center [108, 57] width 85 height 12
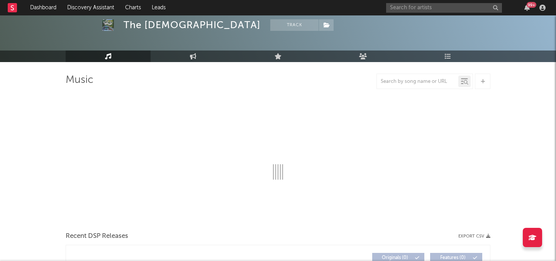
select select "6m"
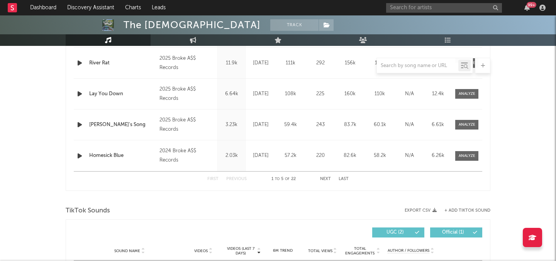
scroll to position [477, 0]
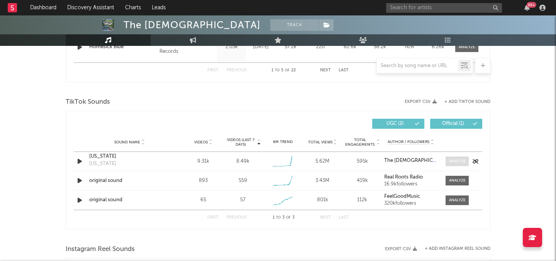
click at [458, 160] on div at bounding box center [457, 162] width 17 height 6
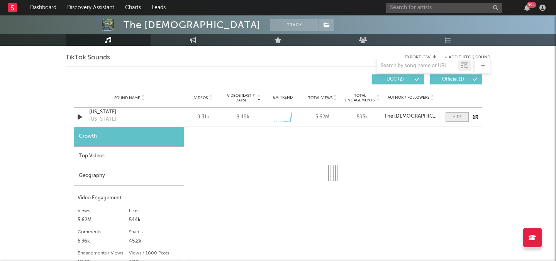
scroll to position [547, 0]
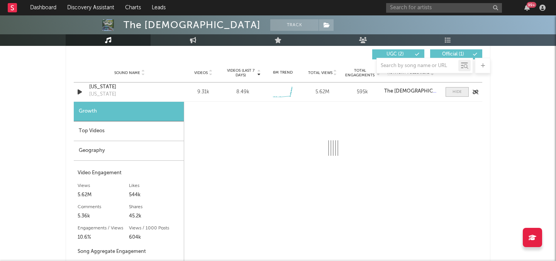
select select "1w"
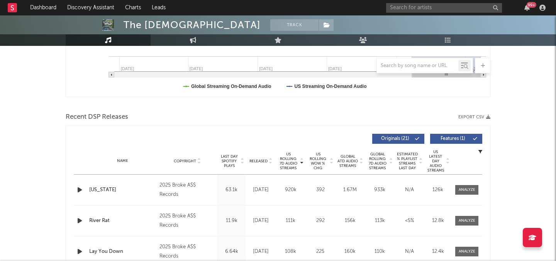
scroll to position [258, 0]
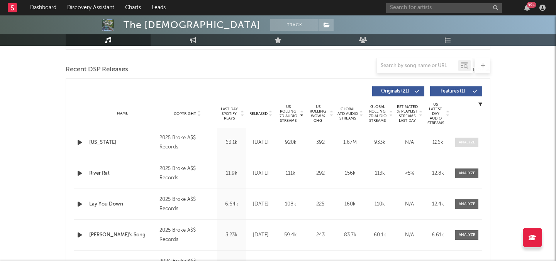
click at [468, 140] on div at bounding box center [466, 143] width 17 height 6
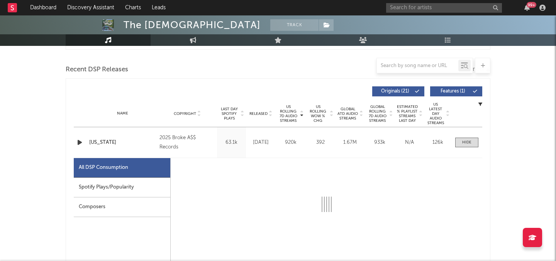
select select "1w"
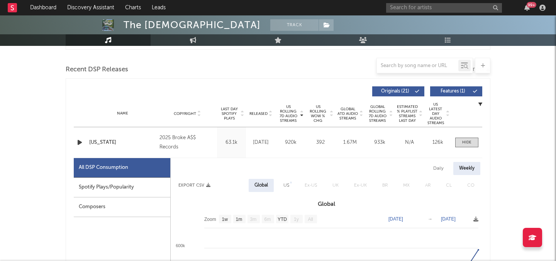
click at [135, 179] on div "Spotify Plays/Popularity" at bounding box center [122, 188] width 96 height 20
select select "1w"
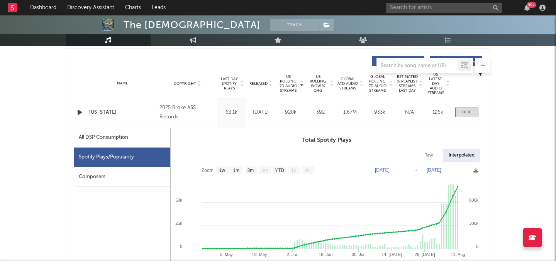
scroll to position [308, 0]
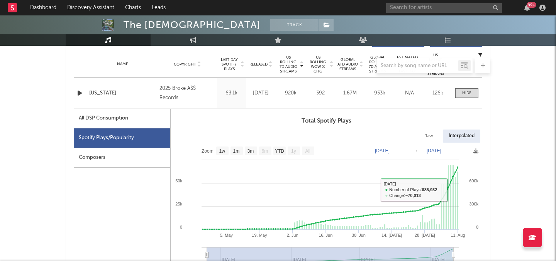
click at [431, 135] on div "Raw" at bounding box center [428, 136] width 20 height 13
select select "1w"
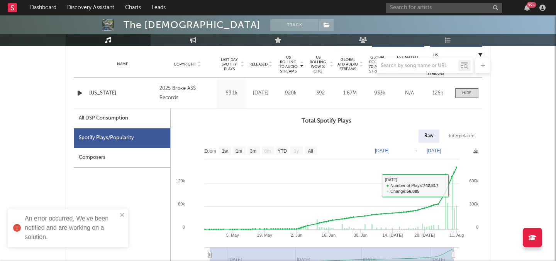
click at [469, 98] on div "Name Tennessee Copyright 2025 Broke A$$ Records Label Broke A$$ Records Album N…" at bounding box center [278, 93] width 408 height 30
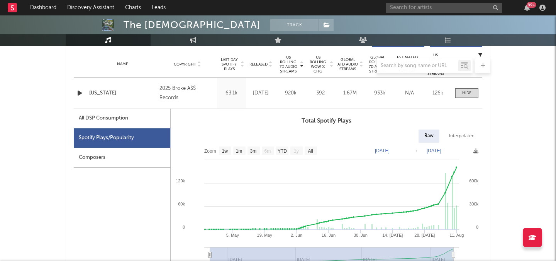
click at [462, 88] on div "Name Tennessee Copyright 2025 Broke A$$ Records Label Broke A$$ Records Album N…" at bounding box center [278, 93] width 408 height 30
click at [461, 90] on span at bounding box center [466, 93] width 23 height 10
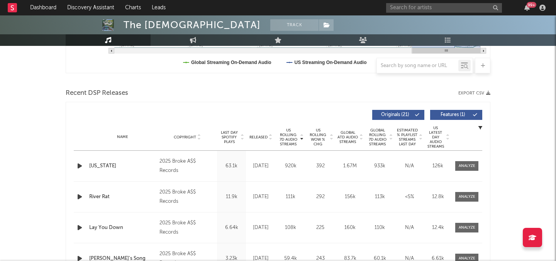
scroll to position [234, 0]
click at [462, 167] on div at bounding box center [466, 167] width 17 height 6
select select "1w"
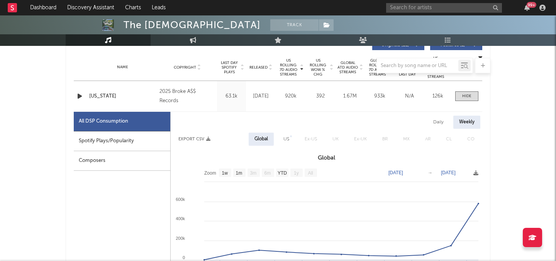
scroll to position [304, 0]
click at [286, 137] on div "US" at bounding box center [286, 139] width 6 height 9
select select "1w"
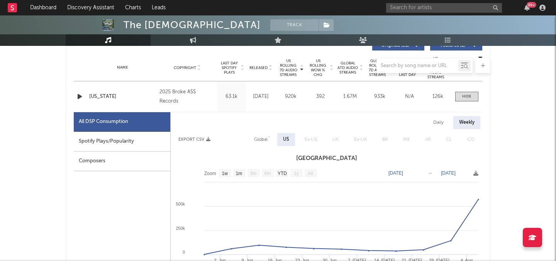
click at [119, 133] on div "Spotify Plays/Popularity" at bounding box center [122, 142] width 96 height 20
select select "1w"
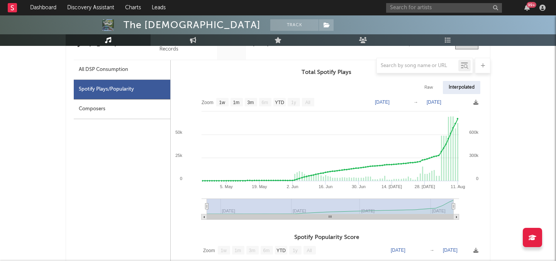
scroll to position [345, 0]
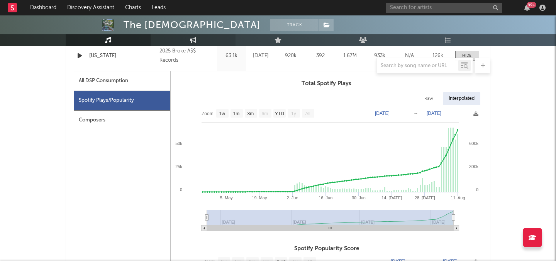
click at [200, 42] on link "Engagement" at bounding box center [192, 40] width 85 height 12
select select "1w"
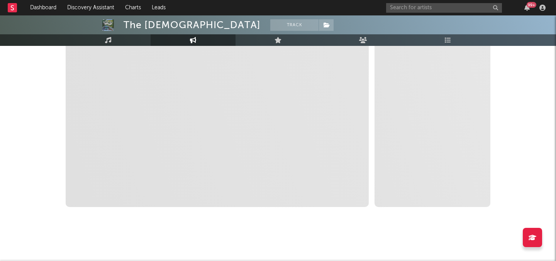
scroll to position [159, 0]
select select "1m"
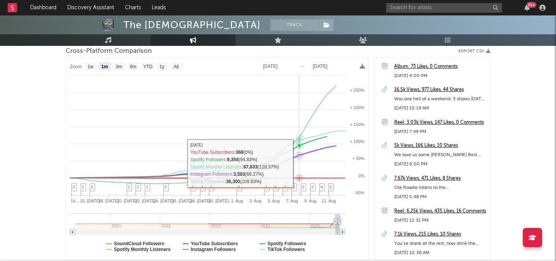
scroll to position [99, 0]
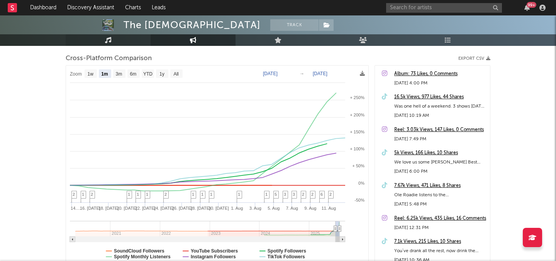
click at [128, 41] on link "Music" at bounding box center [108, 40] width 85 height 12
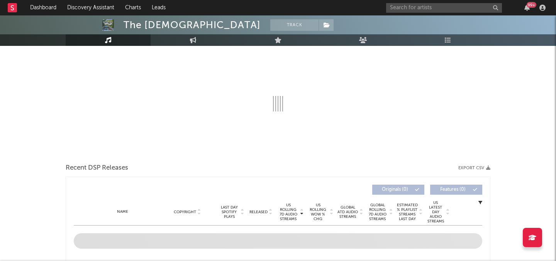
select select "6m"
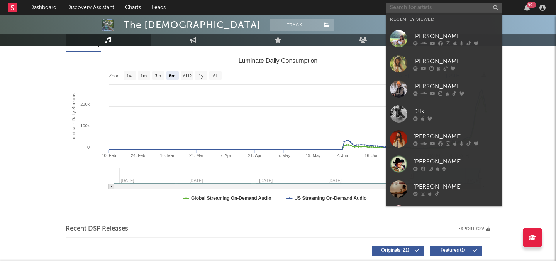
click at [396, 12] on input "text" at bounding box center [444, 8] width 116 height 10
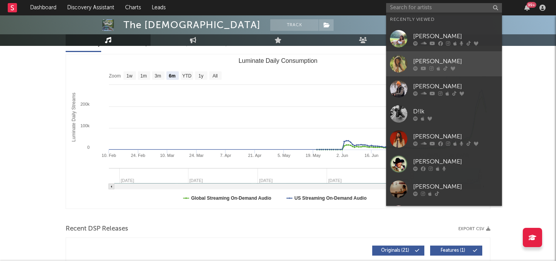
click at [415, 67] on icon at bounding box center [415, 68] width 5 height 5
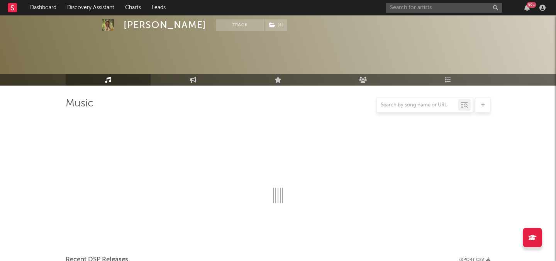
scroll to position [99, 0]
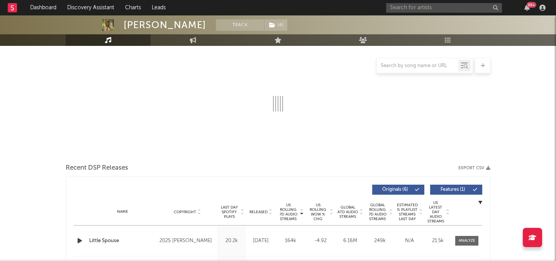
select select "6m"
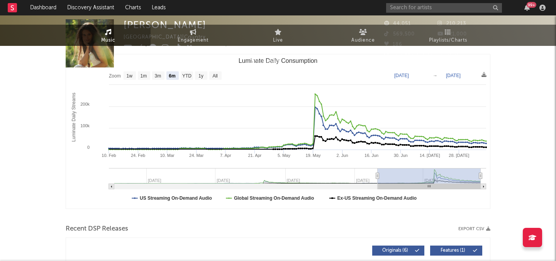
scroll to position [0, 0]
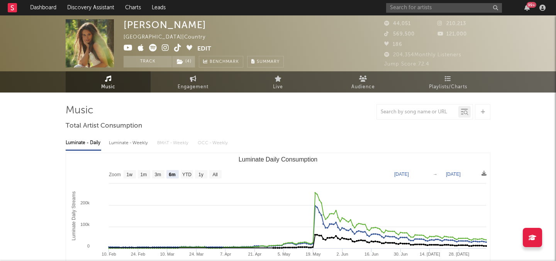
click at [176, 47] on icon at bounding box center [177, 48] width 7 height 8
